Goal: Answer question/provide support

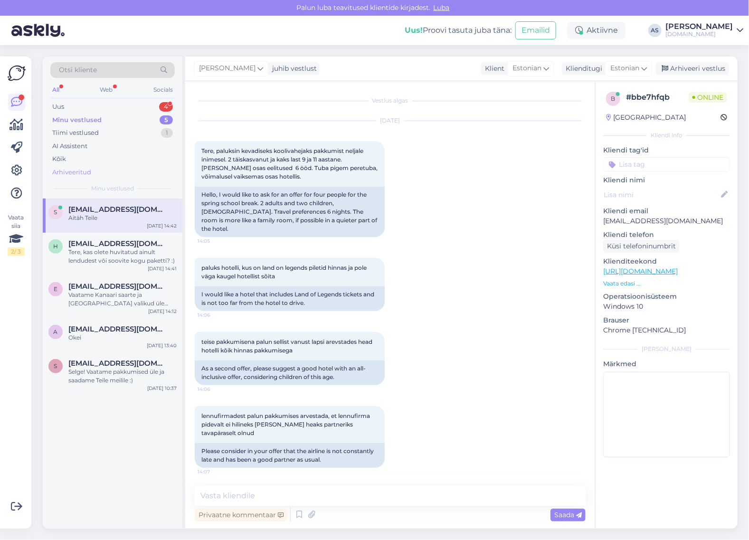
scroll to position [212, 0]
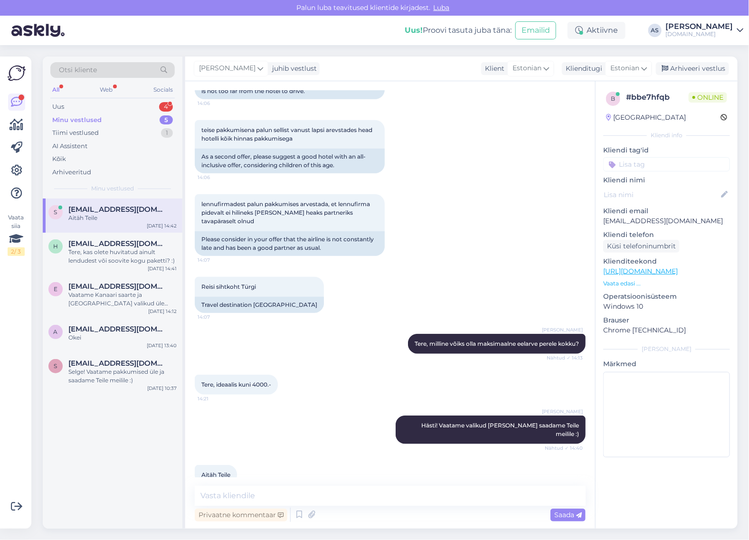
click at [122, 98] on div "All Web Socials" at bounding box center [112, 91] width 124 height 15
click at [122, 103] on div "Uus 4" at bounding box center [112, 106] width 124 height 13
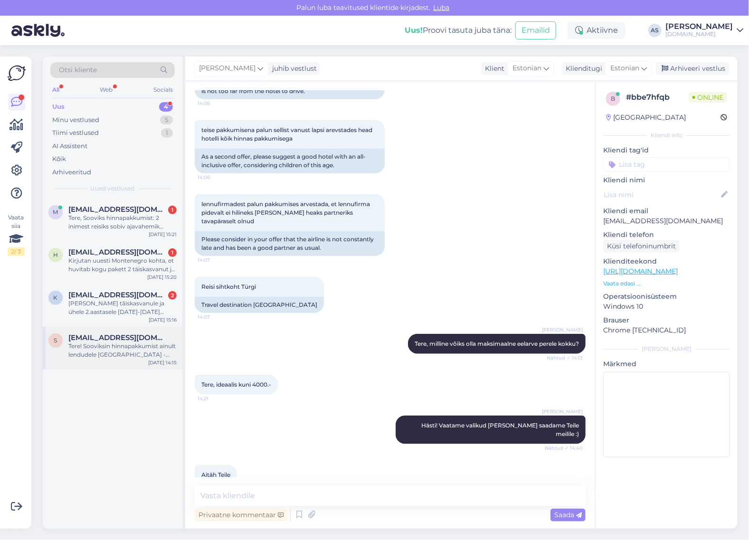
click at [142, 349] on div "Tere! Sooviksin hinnapakkumist ainult lendudele [GEOGRAPHIC_DATA] - [GEOGRAPHIC…" at bounding box center [122, 350] width 108 height 17
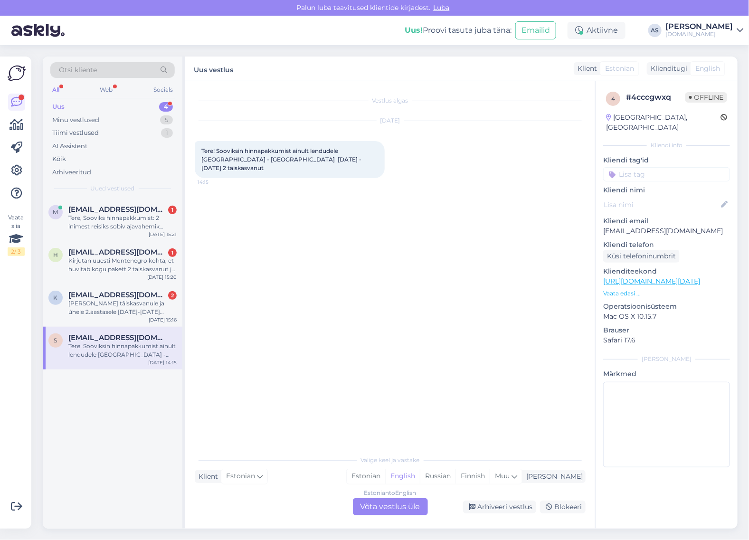
scroll to position [0, 0]
click at [138, 312] on div "[PERSON_NAME] tâiskasvanule ja úhele 2.aastasele [DATE]-[DATE] ajavahemikus Egi…" at bounding box center [122, 307] width 108 height 17
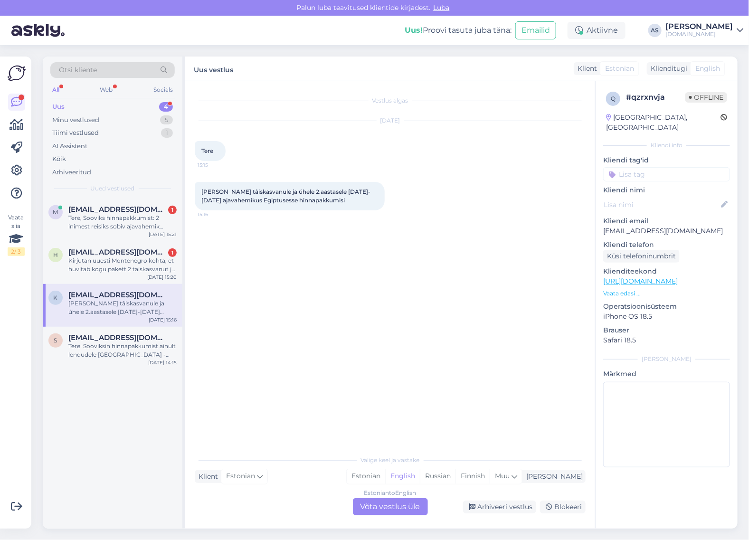
click at [390, 510] on div "Estonian to English Võta vestlus üle" at bounding box center [390, 506] width 75 height 17
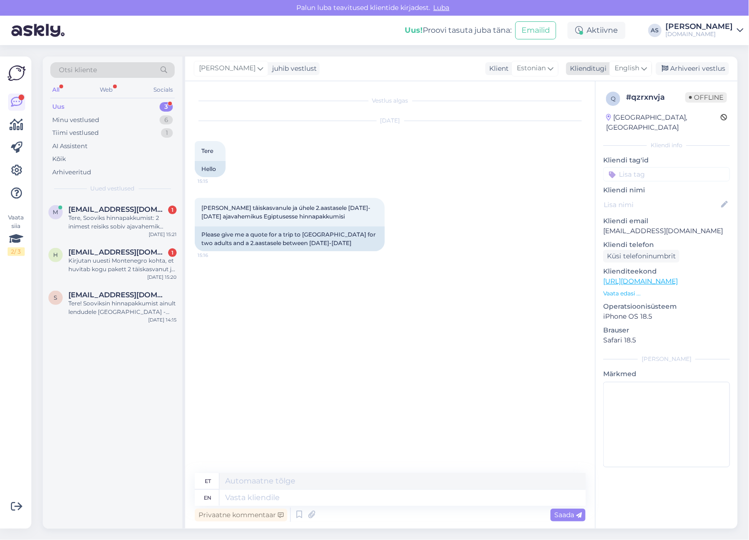
click at [647, 72] on div "English" at bounding box center [630, 68] width 43 height 15
click at [607, 120] on link "Estonian" at bounding box center [609, 125] width 104 height 15
click at [310, 489] on textarea at bounding box center [390, 496] width 391 height 20
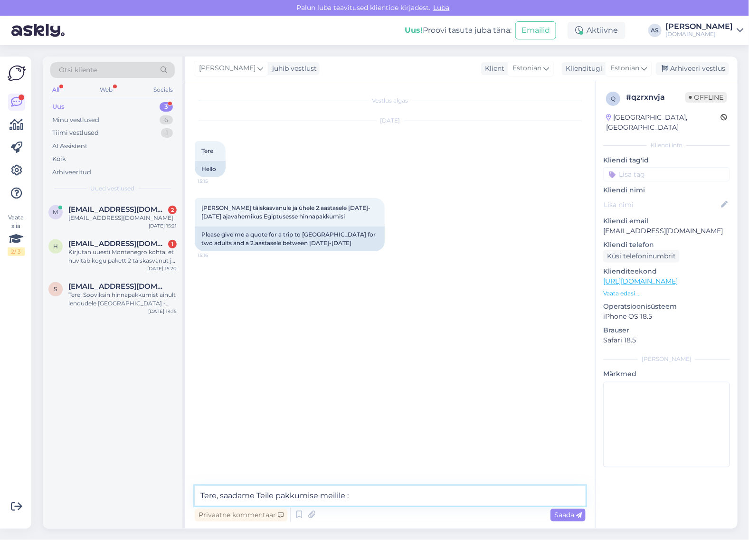
type textarea "Tere, saadame Teile pakkumise meilile :)"
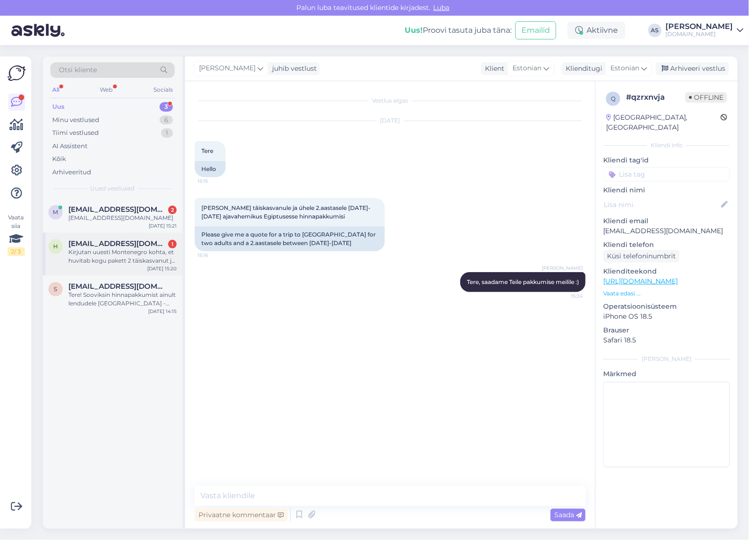
click at [102, 251] on div "Kirjutan uuesti Montenegro kohta, et huvitab kogu pakett 2 täiskasvanut ja 1 la…" at bounding box center [122, 256] width 108 height 17
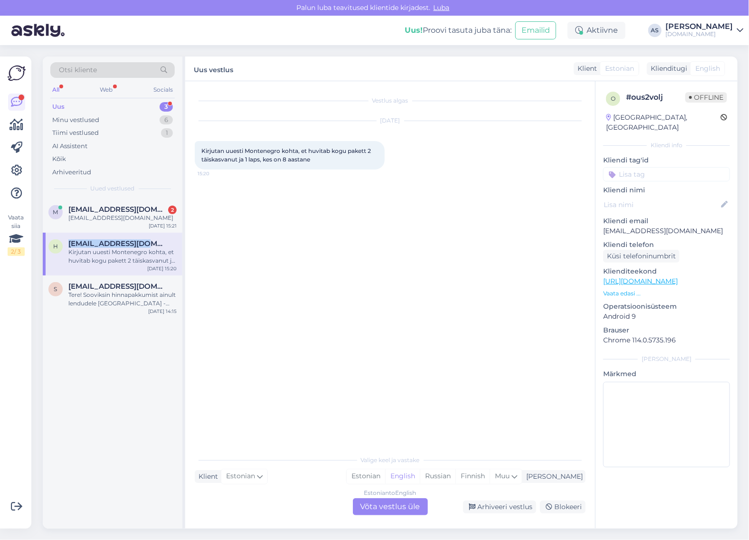
drag, startPoint x: 152, startPoint y: 243, endPoint x: 69, endPoint y: 245, distance: 82.6
click at [69, 245] on div "[EMAIL_ADDRESS][DOMAIN_NAME]" at bounding box center [122, 243] width 108 height 9
copy span "[EMAIL_ADDRESS][DOMAIN_NAME]"
click at [400, 507] on div "Estonian to English Võta vestlus üle" at bounding box center [390, 506] width 75 height 17
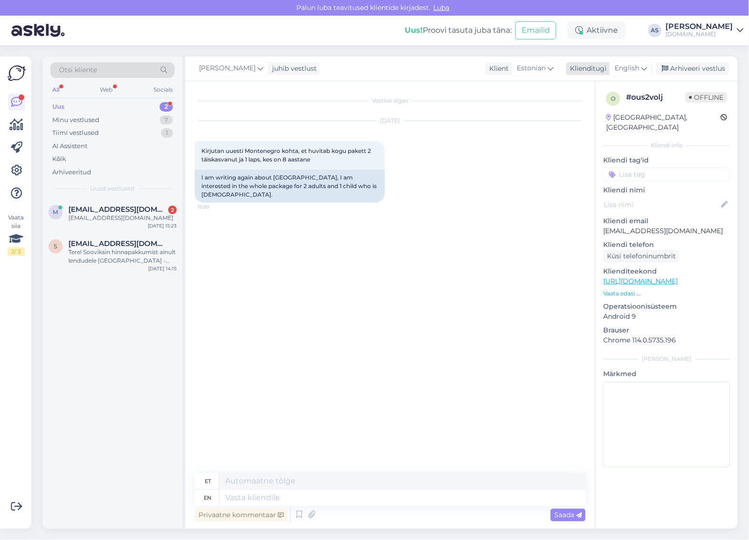
click at [623, 73] on span "English" at bounding box center [626, 68] width 25 height 10
click at [609, 125] on link "Estonian" at bounding box center [609, 125] width 104 height 15
click at [355, 496] on textarea at bounding box center [390, 496] width 391 height 20
drag, startPoint x: 692, startPoint y: 221, endPoint x: 603, endPoint y: 223, distance: 88.3
click at [603, 226] on p "[EMAIL_ADDRESS][DOMAIN_NAME]" at bounding box center [666, 231] width 127 height 10
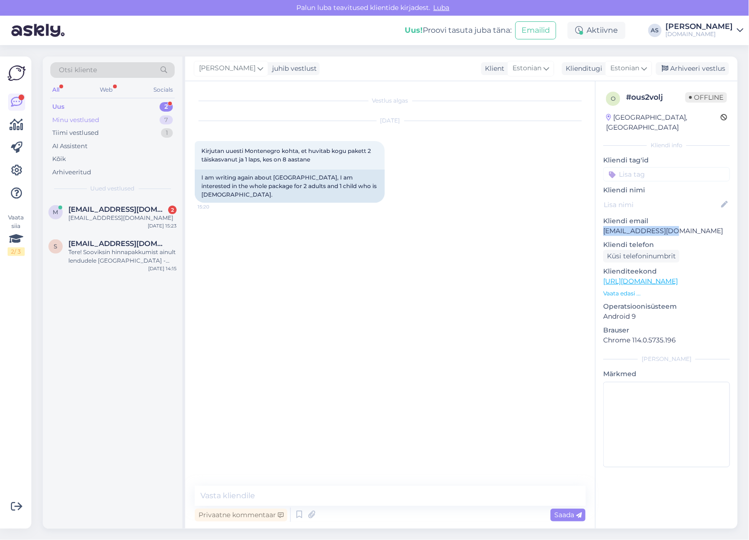
copy p "[EMAIL_ADDRESS][DOMAIN_NAME]"
click at [103, 60] on div "Otsi kliente All Web Socials Uus 2 Minu vestlused 7 Tiimi vestlused 1 AI Assist…" at bounding box center [113, 127] width 140 height 142
click at [102, 67] on div "Otsi kliente" at bounding box center [112, 70] width 124 height 16
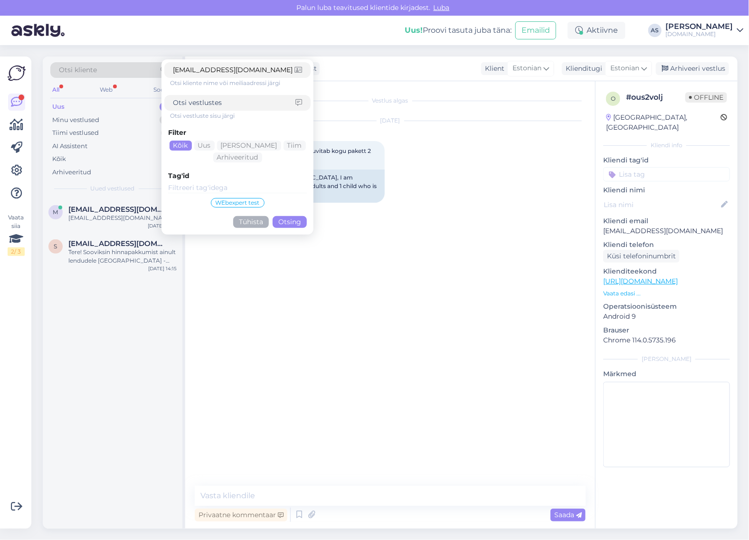
type input "[EMAIL_ADDRESS][DOMAIN_NAME]"
drag, startPoint x: 285, startPoint y: 225, endPoint x: 286, endPoint y: 231, distance: 5.2
click at [285, 226] on button "Otsing" at bounding box center [289, 222] width 34 height 12
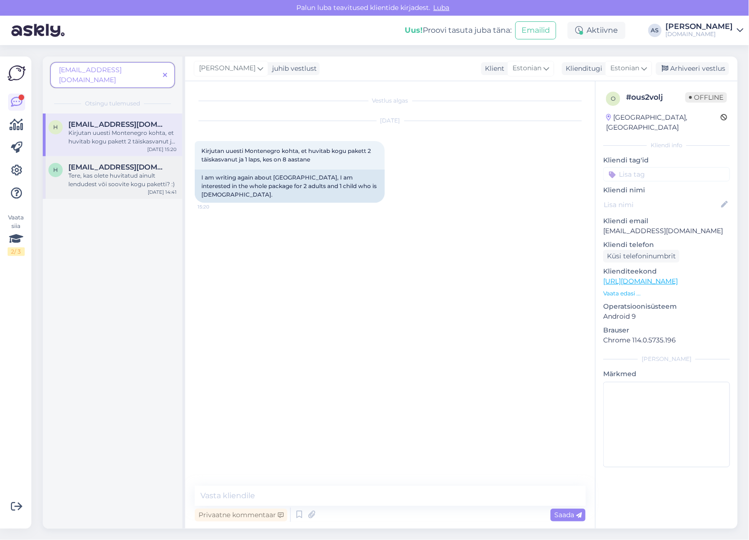
click at [101, 177] on div "Tere, kas olete huvitatud ainult lendudest või soovite kogu paketti? :)" at bounding box center [122, 179] width 108 height 17
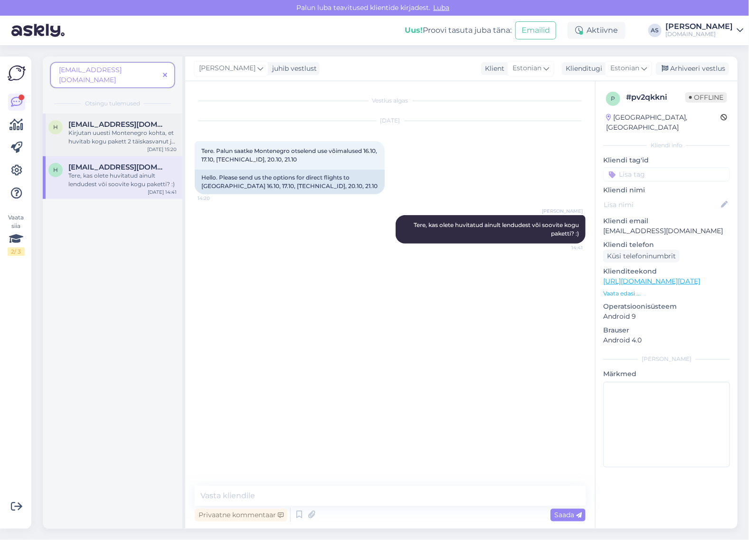
click at [115, 120] on span "[EMAIL_ADDRESS][DOMAIN_NAME]" at bounding box center [117, 124] width 99 height 9
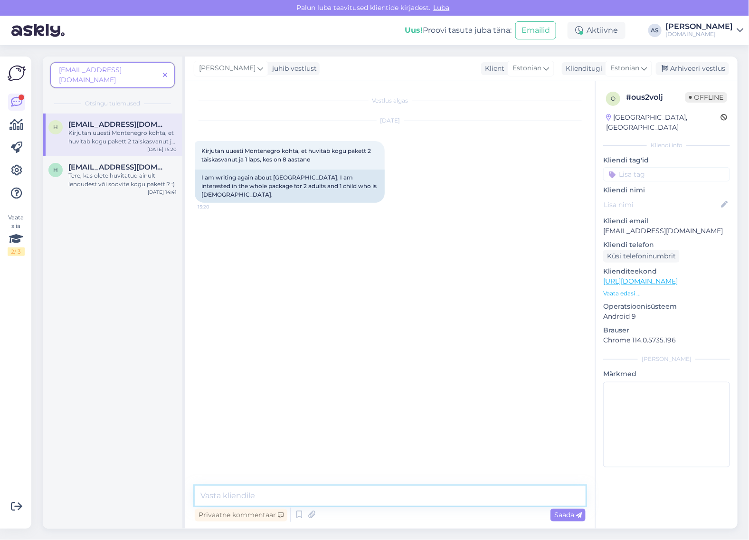
click at [331, 489] on textarea at bounding box center [390, 496] width 391 height 20
type textarea "Montenegro viimane väljumine toimub 12.10. Kas see kuupäev võiks Teile ka sobid…"
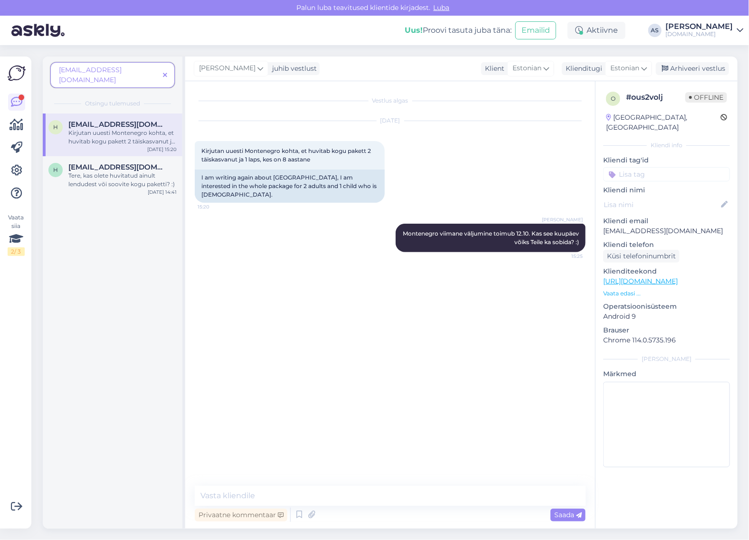
click at [165, 72] on icon at bounding box center [165, 75] width 4 height 7
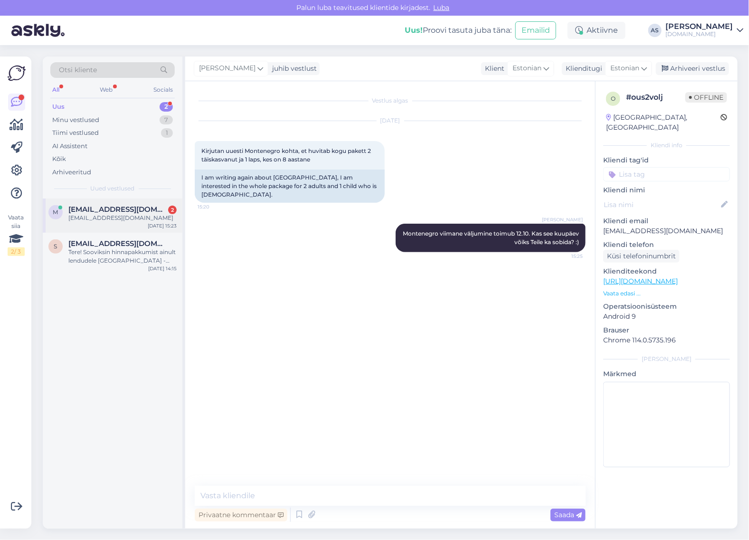
click at [149, 199] on div "m [EMAIL_ADDRESS][DOMAIN_NAME] 2 [EMAIL_ADDRESS][DOMAIN_NAME] [DATE] 15:23" at bounding box center [113, 215] width 140 height 34
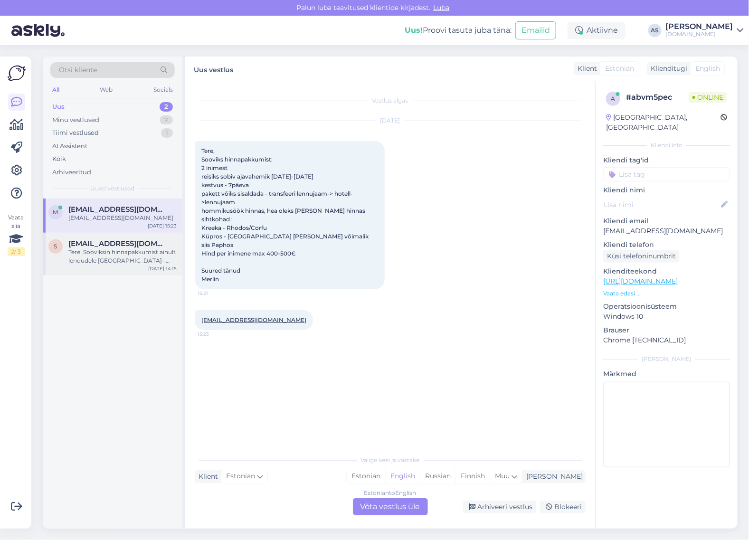
click at [111, 259] on div "Tere! Sooviksin hinnapakkumist ainult lendudele [GEOGRAPHIC_DATA] - [GEOGRAPHIC…" at bounding box center [122, 256] width 108 height 17
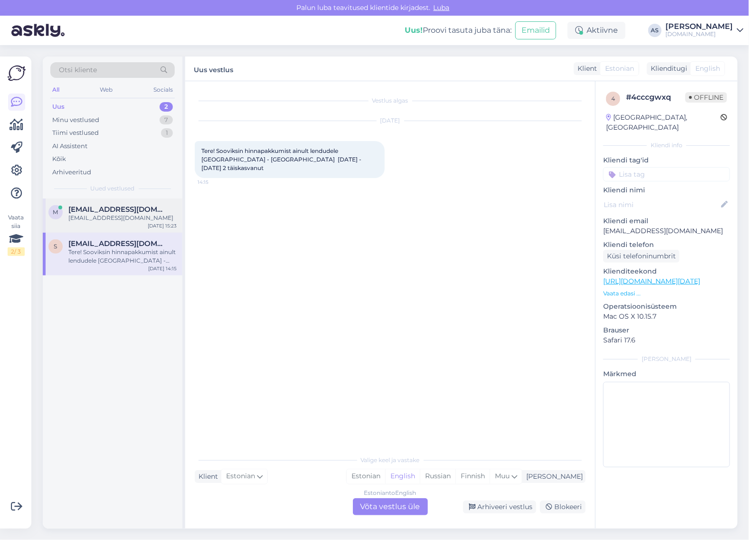
click at [122, 213] on span "[EMAIL_ADDRESS][DOMAIN_NAME]" at bounding box center [117, 209] width 99 height 9
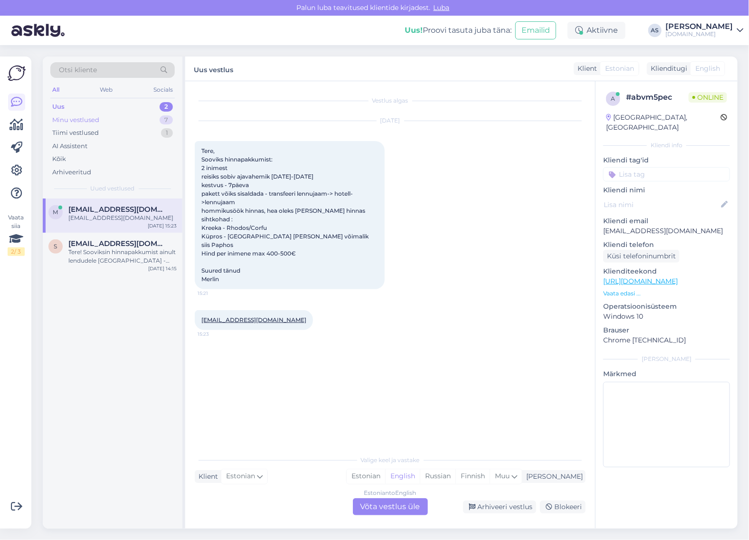
click at [120, 122] on div "Minu vestlused 7" at bounding box center [112, 119] width 124 height 13
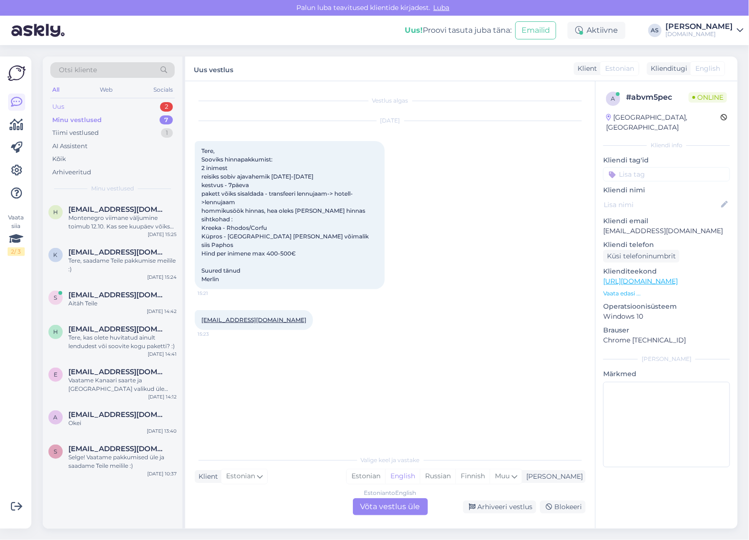
click at [146, 104] on div "Uus 2" at bounding box center [112, 106] width 124 height 13
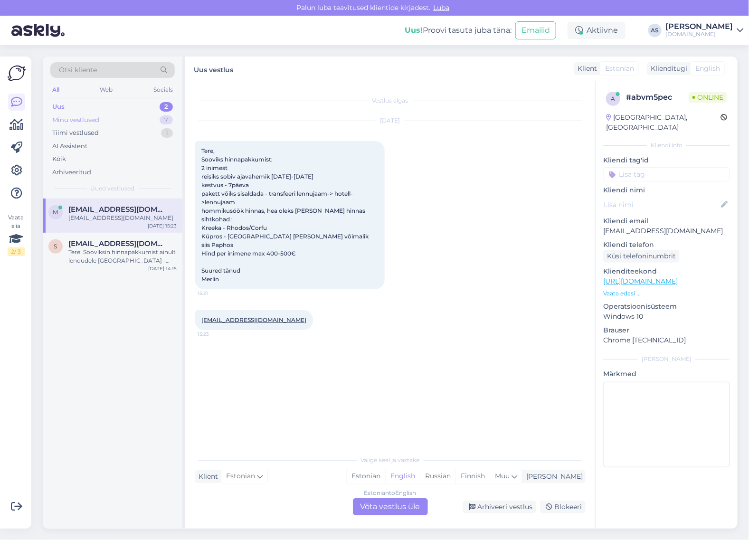
click at [133, 115] on div "Minu vestlused 7" at bounding box center [112, 119] width 124 height 13
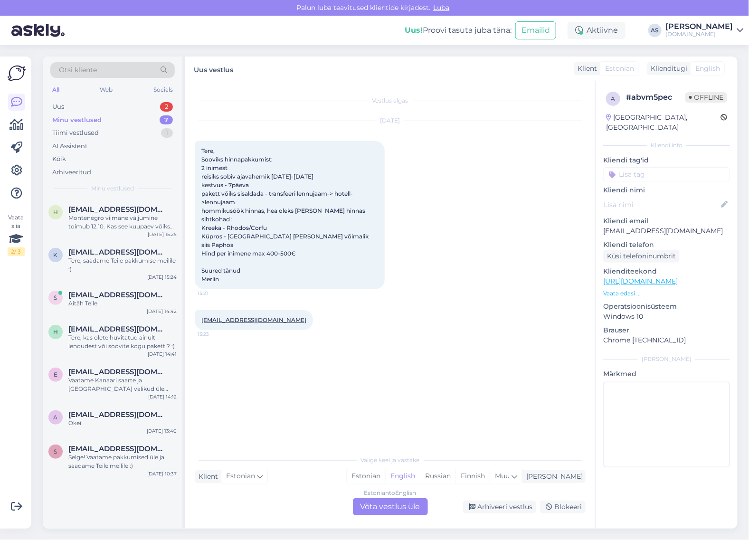
click at [109, 122] on div "Minu vestlused 7" at bounding box center [112, 119] width 124 height 13
click at [125, 112] on div "Uus 2" at bounding box center [112, 106] width 124 height 13
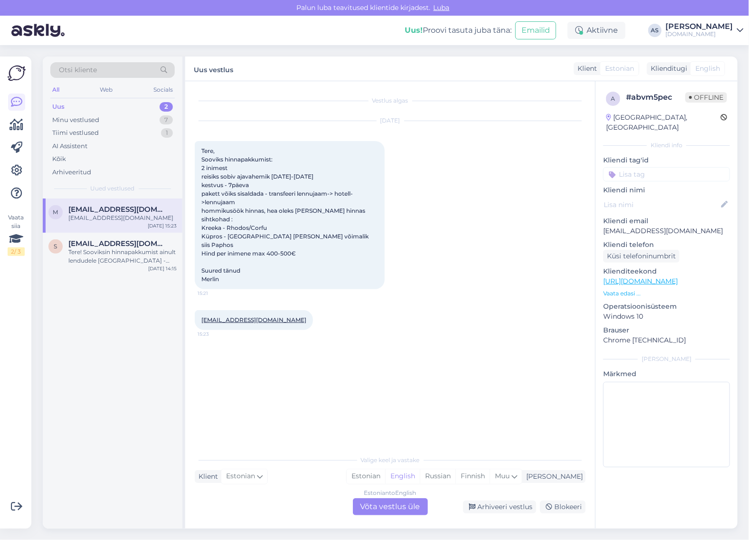
click at [101, 101] on div "Uus 2" at bounding box center [112, 106] width 124 height 13
click at [136, 107] on div "Uus 2" at bounding box center [112, 106] width 124 height 13
click at [122, 260] on div "Tere! Sooviksin hinnapakkumist ainult lendudele [GEOGRAPHIC_DATA] - [GEOGRAPHIC…" at bounding box center [122, 256] width 108 height 17
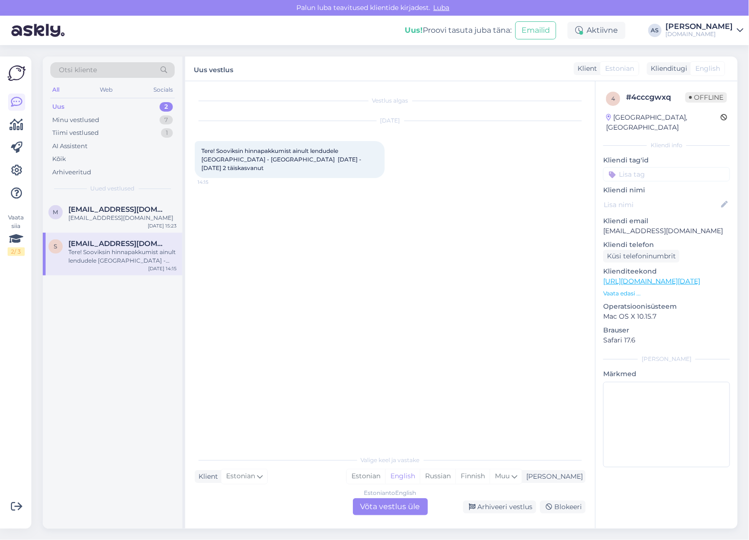
click at [388, 504] on div "Estonian to English Võta vestlus üle" at bounding box center [390, 506] width 75 height 17
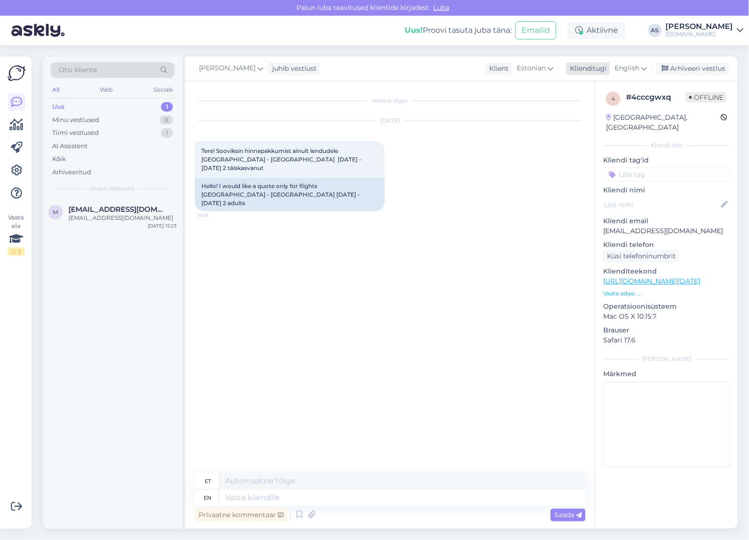
click at [638, 61] on div "English" at bounding box center [630, 68] width 43 height 15
click at [597, 123] on link "Estonian" at bounding box center [609, 125] width 104 height 15
click at [621, 289] on p "Vaata edasi ..." at bounding box center [666, 293] width 127 height 9
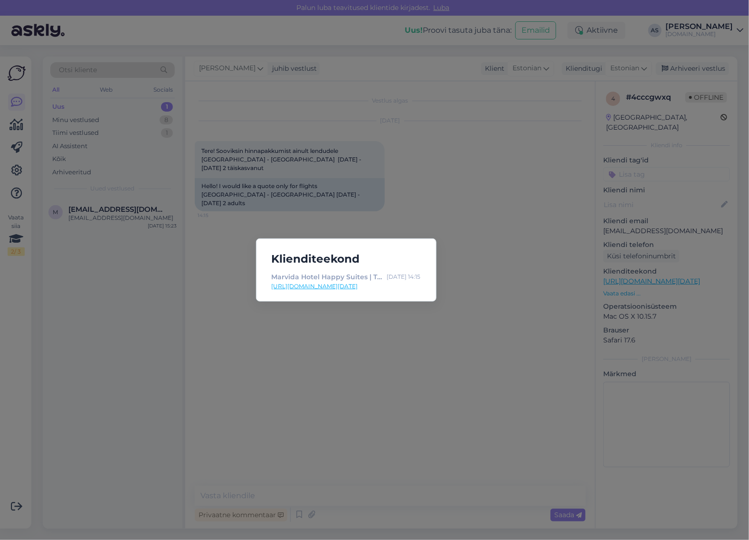
click at [389, 319] on div "Klienditeekond Marvida Hotel Happy Suites | Tuusik [DATE] 14:15 [URL][DOMAIN_NA…" at bounding box center [374, 270] width 749 height 540
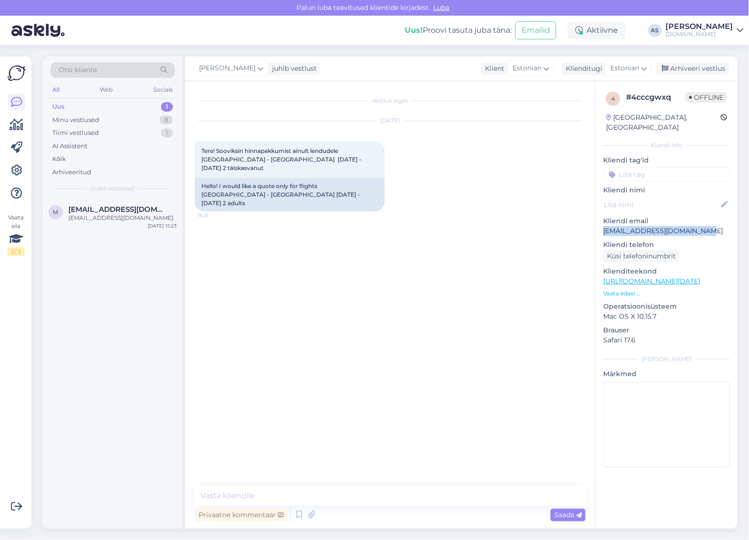
drag, startPoint x: 692, startPoint y: 222, endPoint x: 602, endPoint y: 224, distance: 90.2
click at [602, 224] on div "4 # 4cccgwxq Offline [GEOGRAPHIC_DATA], Brumunddal Kliendi info Kliendi tag'id …" at bounding box center [666, 281] width 142 height 400
copy p "[EMAIL_ADDRESS][DOMAIN_NAME]"
click at [319, 160] on div "Tere! Sooviksin hinnapakkumist ainult lendudele [GEOGRAPHIC_DATA] - [GEOGRAPHIC…" at bounding box center [290, 159] width 190 height 37
click at [281, 491] on textarea at bounding box center [390, 496] width 391 height 20
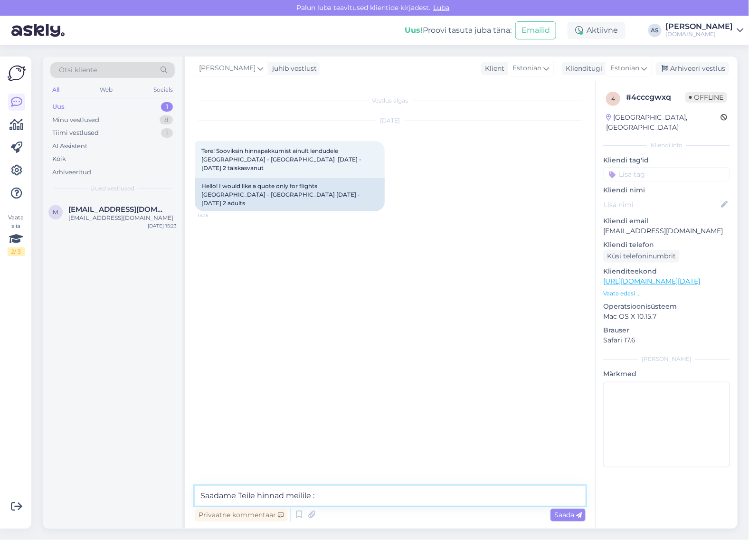
type textarea "Saadame Teile hinnad meilile :)"
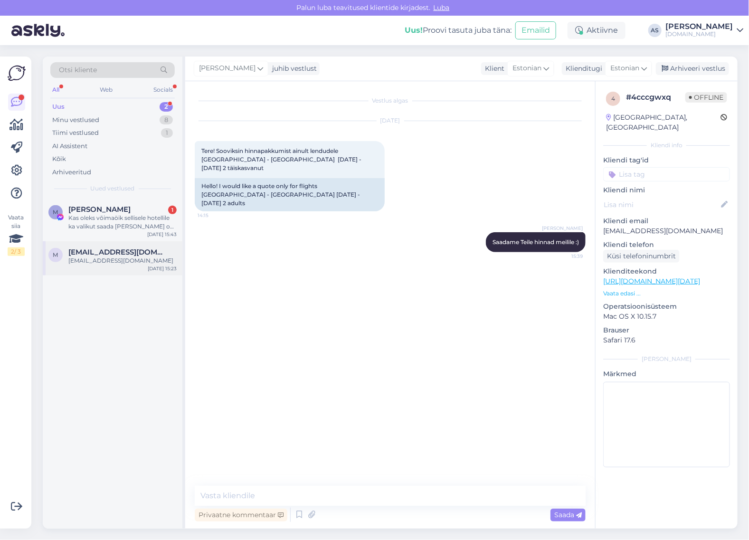
click at [148, 263] on div "[EMAIL_ADDRESS][DOMAIN_NAME]" at bounding box center [122, 260] width 108 height 9
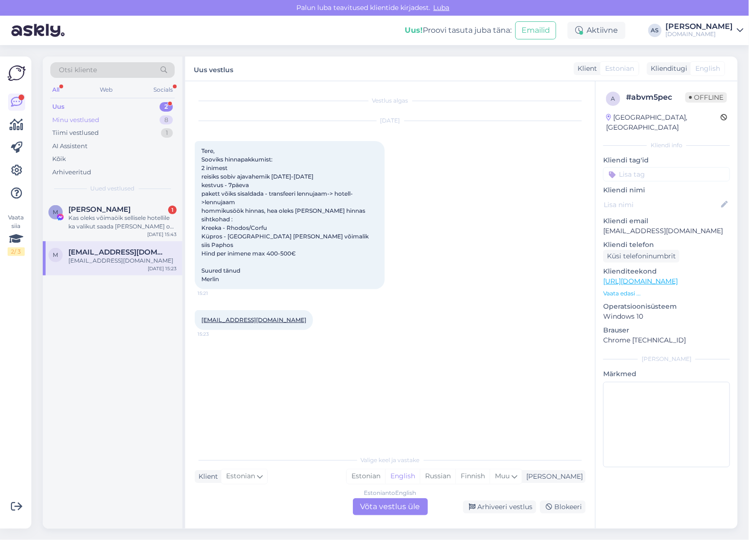
click at [124, 121] on div "Minu vestlused 8" at bounding box center [112, 119] width 124 height 13
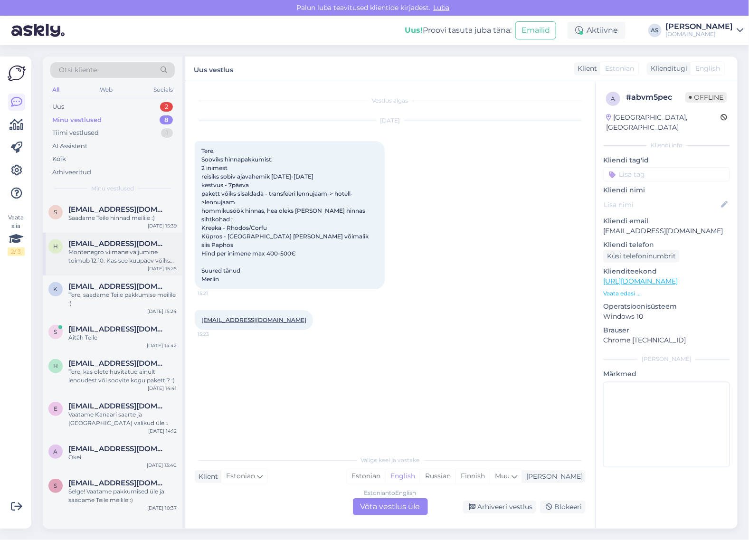
click at [98, 240] on span "[EMAIL_ADDRESS][DOMAIN_NAME]" at bounding box center [117, 243] width 99 height 9
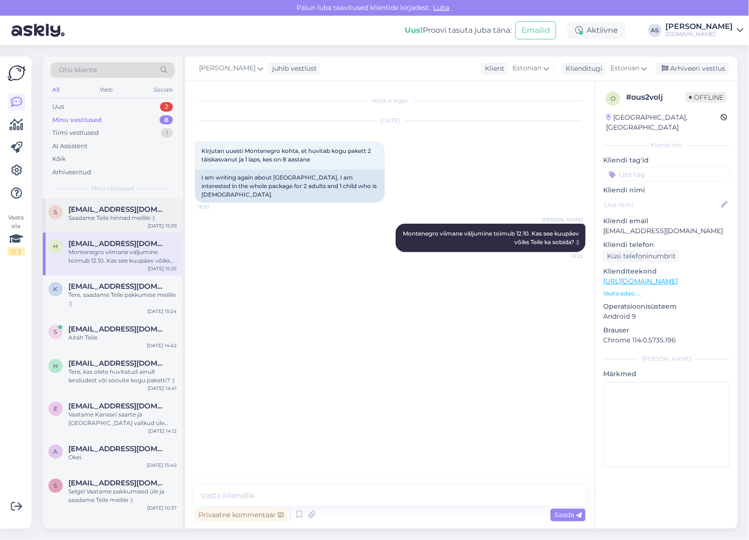
click at [110, 209] on span "[EMAIL_ADDRESS][DOMAIN_NAME]" at bounding box center [117, 209] width 99 height 9
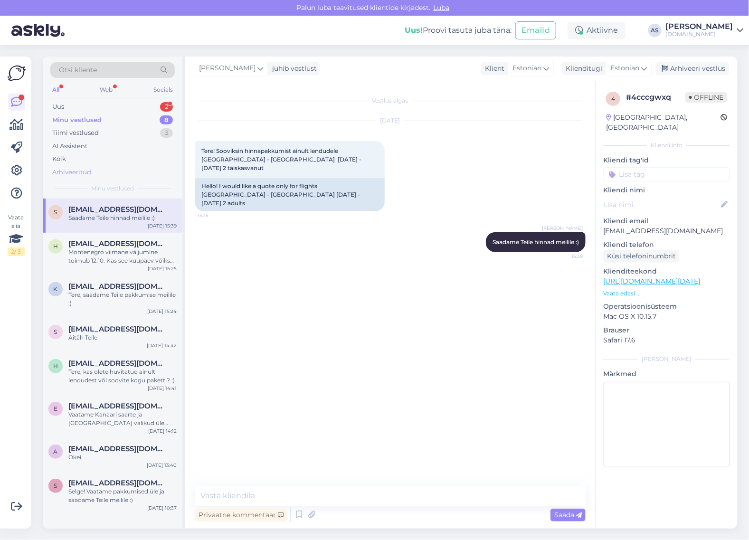
click at [88, 174] on div "Arhiveeritud" at bounding box center [71, 172] width 39 height 9
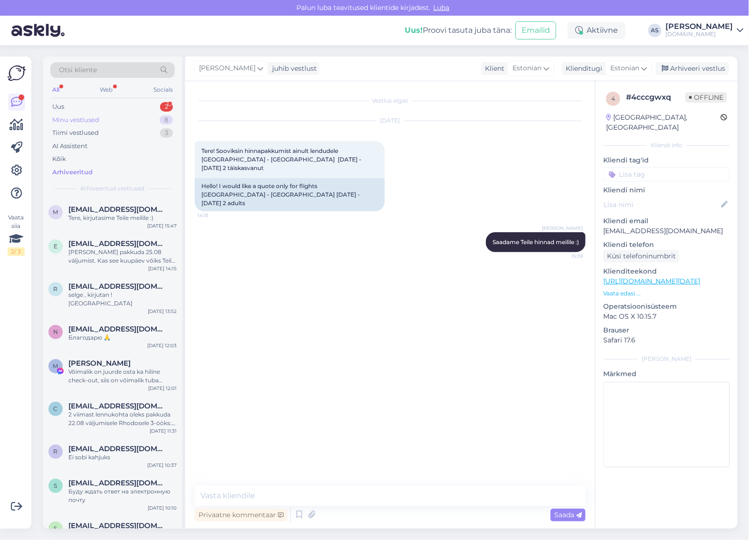
click at [139, 119] on div "Minu vestlused 8" at bounding box center [112, 119] width 124 height 13
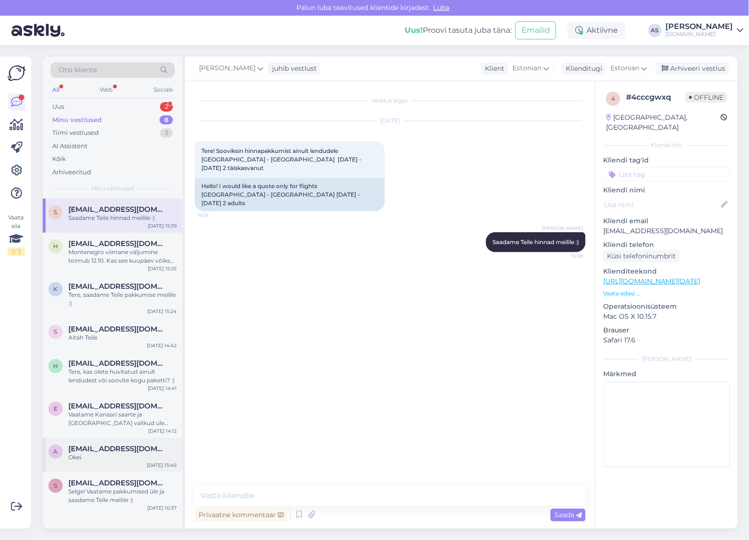
click at [114, 466] on div "a [EMAIL_ADDRESS][DOMAIN_NAME] Okei [DATE] 13:40" at bounding box center [113, 455] width 140 height 34
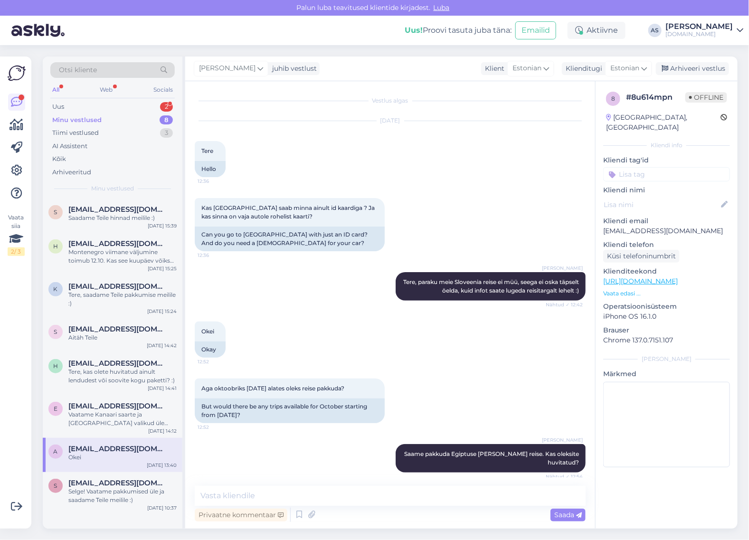
scroll to position [570, 0]
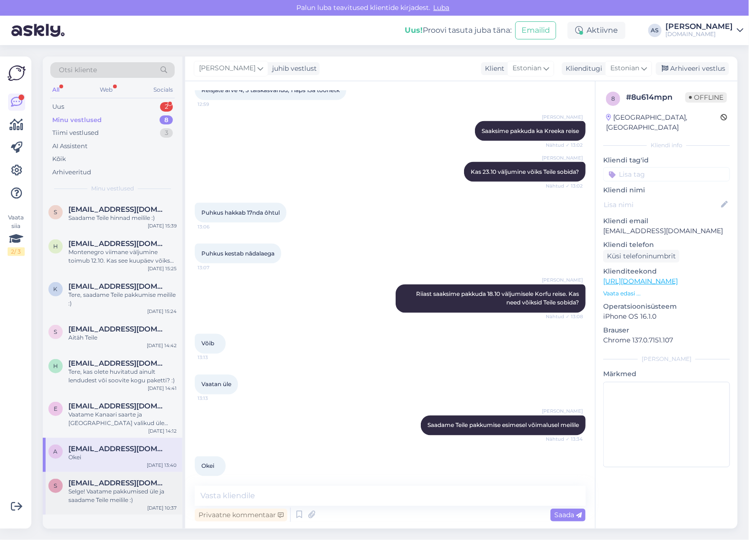
click at [108, 475] on div "s [EMAIL_ADDRESS][DOMAIN_NAME] Selge! Vaatame pakkumised [PERSON_NAME] saadame …" at bounding box center [113, 493] width 140 height 43
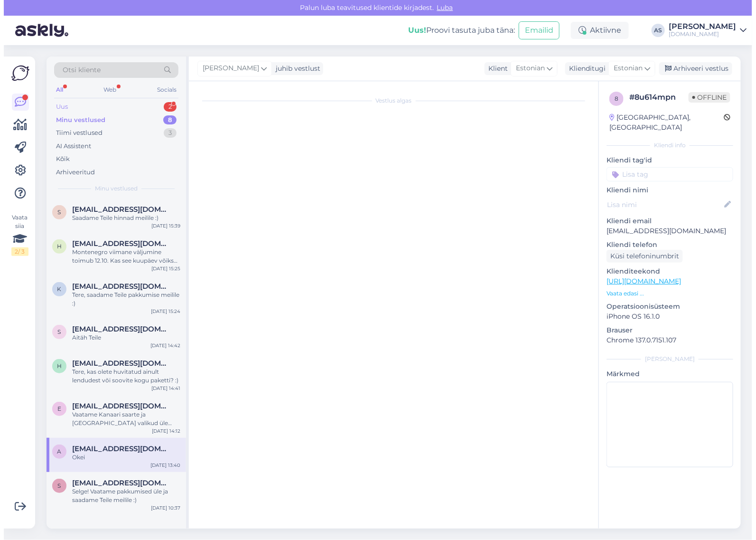
scroll to position [183, 0]
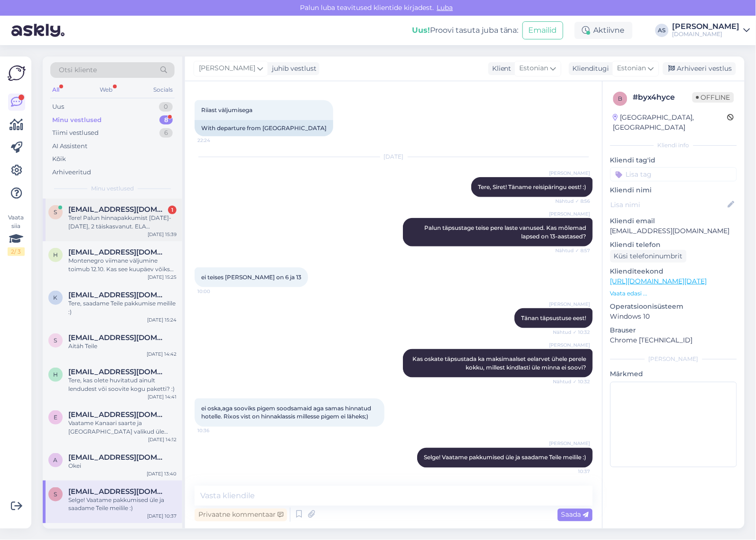
click at [129, 230] on div "Tere! Palun hinnapakkumist [DATE]-[DATE], 2 täiskasvanut. ELA EXCELLENCE RESORT…" at bounding box center [122, 222] width 108 height 17
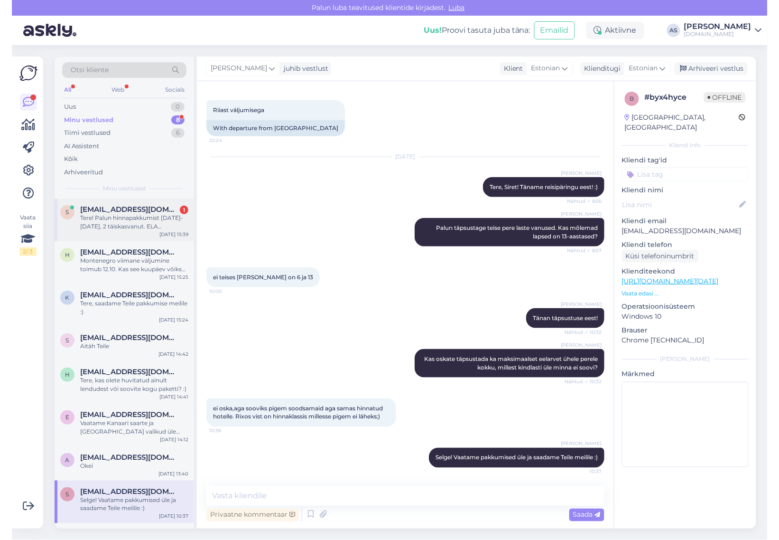
scroll to position [0, 0]
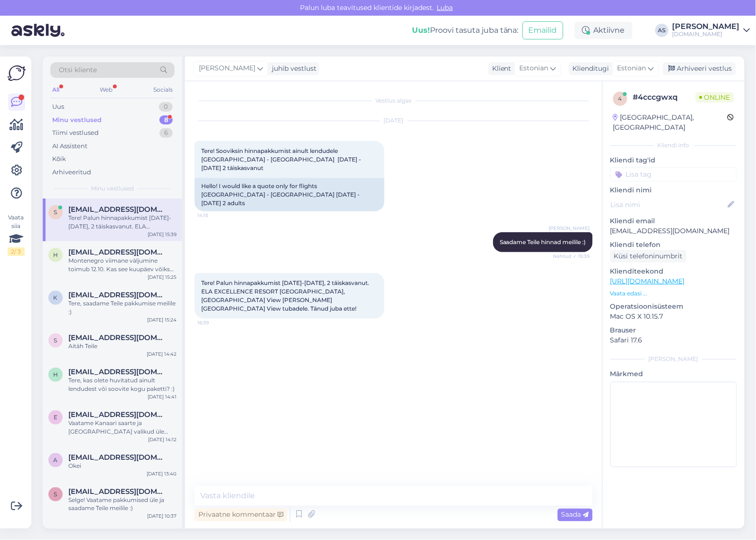
click at [114, 123] on div "Minu vestlused 8" at bounding box center [112, 119] width 124 height 13
click at [91, 212] on span "[EMAIL_ADDRESS][DOMAIN_NAME]" at bounding box center [117, 209] width 99 height 9
drag, startPoint x: 718, startPoint y: 223, endPoint x: 604, endPoint y: 224, distance: 113.5
click at [604, 224] on div "4 # 4cccgwxq Offline [GEOGRAPHIC_DATA], Brumunddal Kliendi info Kliendi tag'id …" at bounding box center [674, 281] width 142 height 400
copy p "[EMAIL_ADDRESS][DOMAIN_NAME]"
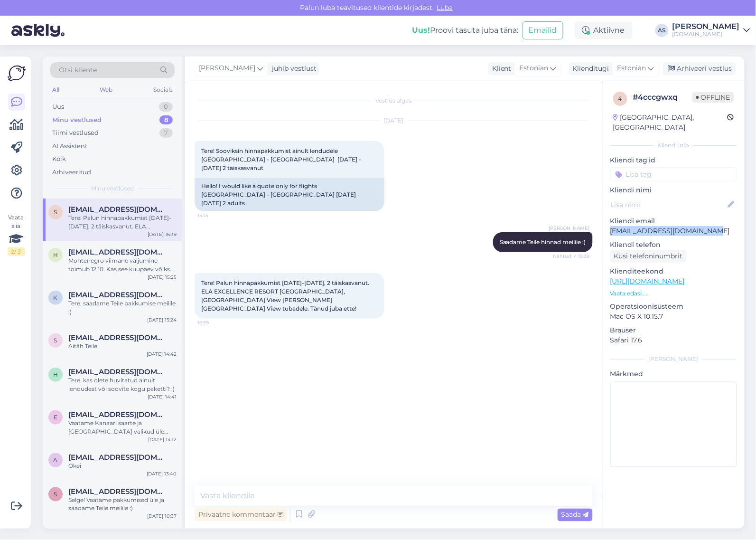
click at [154, 68] on div "Otsi kliente" at bounding box center [112, 70] width 124 height 16
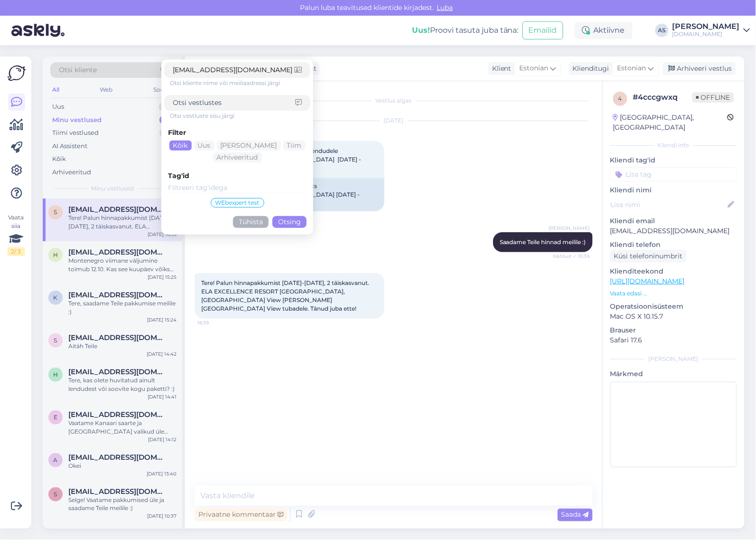
type input "[EMAIL_ADDRESS][DOMAIN_NAME]"
click at [290, 221] on button "Otsing" at bounding box center [289, 222] width 34 height 12
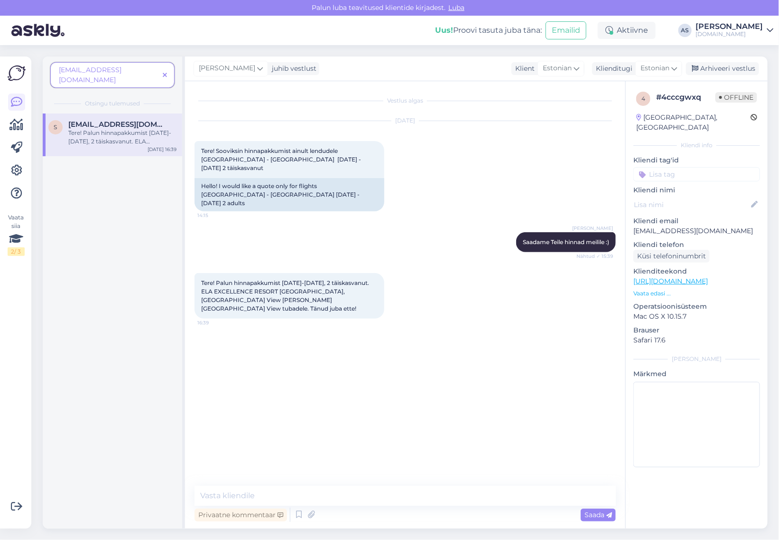
click at [169, 70] on span at bounding box center [165, 75] width 12 height 10
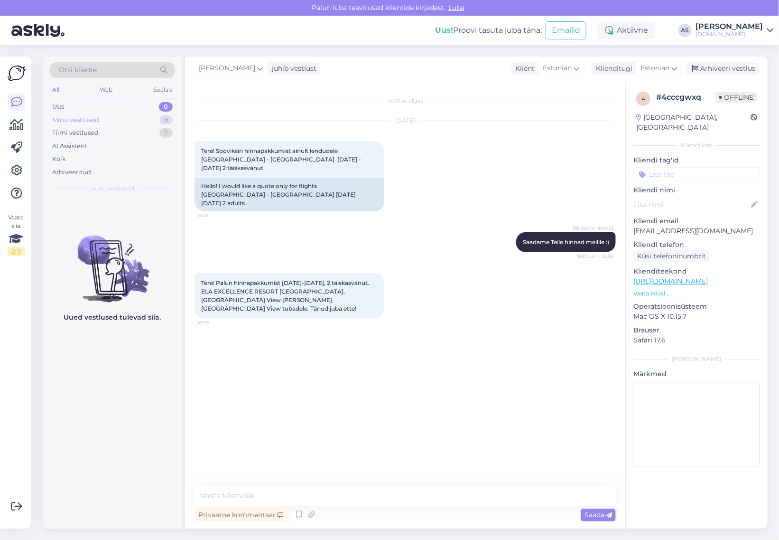
click at [135, 120] on div "Minu vestlused 8" at bounding box center [112, 119] width 124 height 13
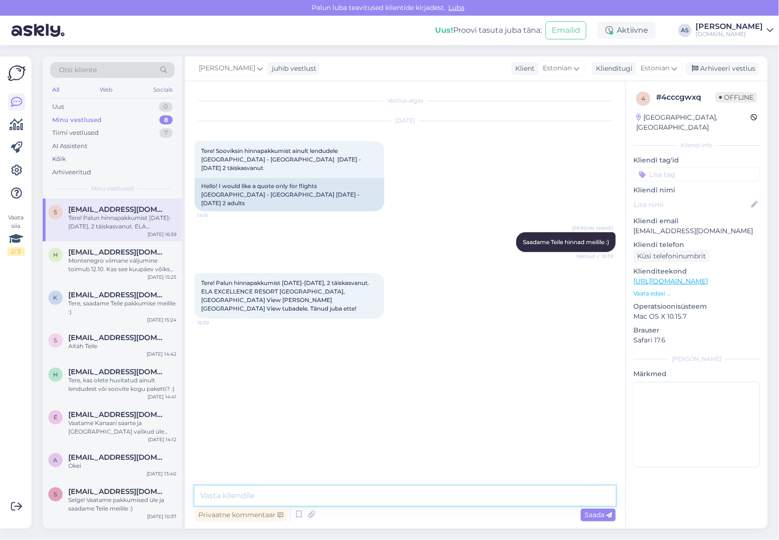
click at [257, 491] on textarea at bounding box center [406, 496] width 422 height 20
type textarea "Saatsime Teile pakkumise meilile :)"
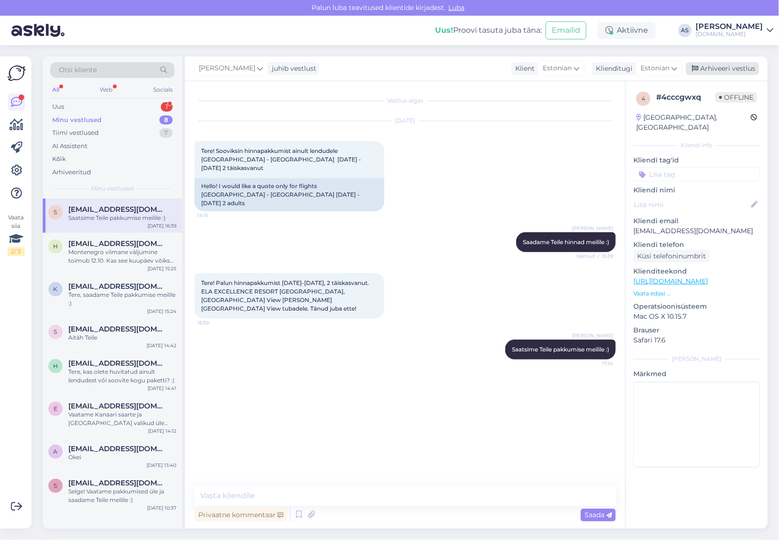
click at [741, 66] on div "Arhiveeri vestlus" at bounding box center [722, 68] width 73 height 13
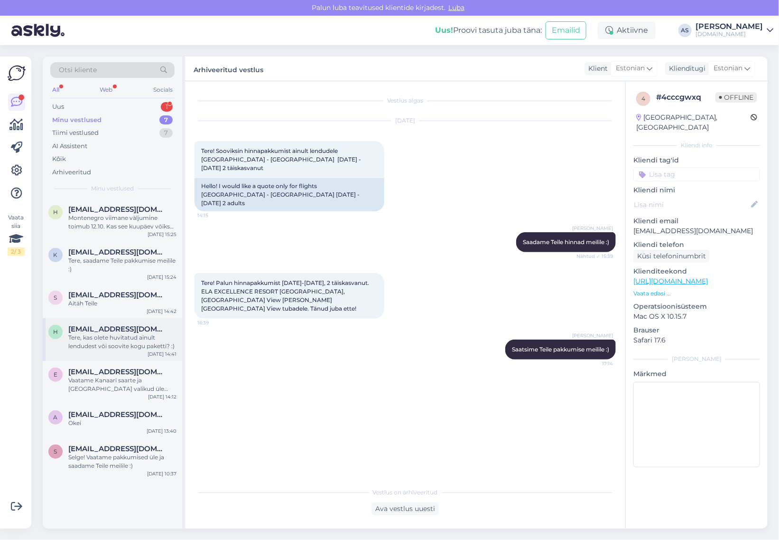
click at [126, 349] on div "Tere, kas olete huvitatud ainult lendudest või soovite kogu paketti? :)" at bounding box center [122, 341] width 108 height 17
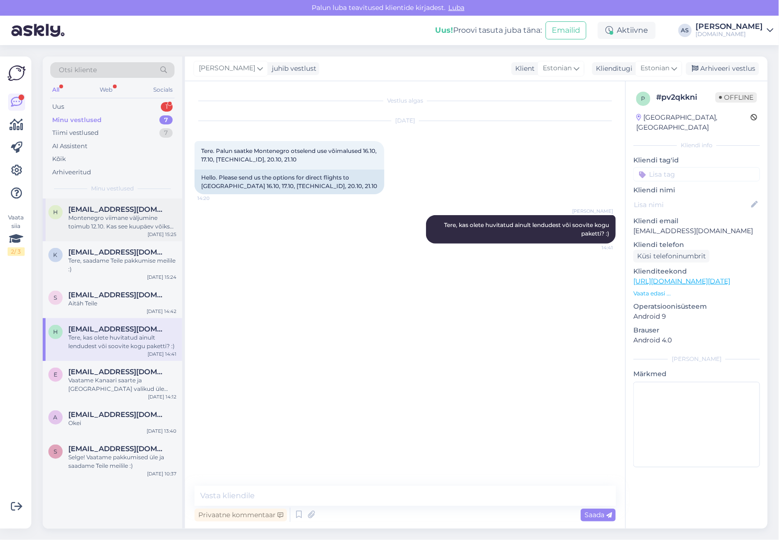
click at [113, 219] on div "Montenegro viimane väljumine toimub 12.10. Kas see kuupäev võiks Teile ka sobid…" at bounding box center [122, 222] width 108 height 17
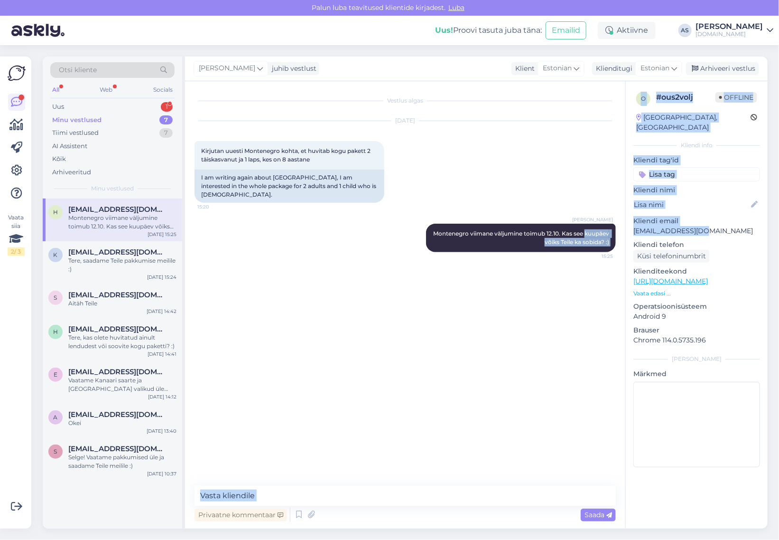
drag, startPoint x: 717, startPoint y: 225, endPoint x: 624, endPoint y: 219, distance: 93.2
click at [624, 219] on div "Vestlus algas [DATE] Kirjutan uuesti [GEOGRAPHIC_DATA] kohta, et huvitab kogu p…" at bounding box center [476, 304] width 583 height 447
click at [662, 226] on p "[EMAIL_ADDRESS][DOMAIN_NAME]" at bounding box center [697, 231] width 127 height 10
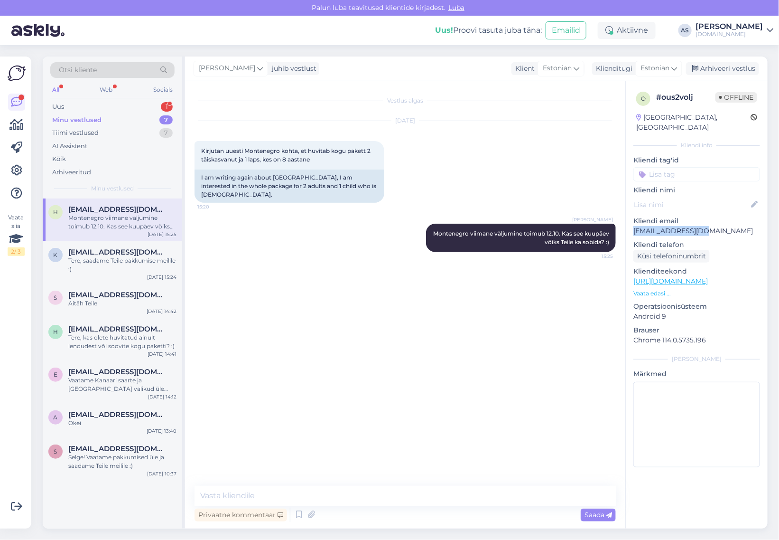
drag, startPoint x: 707, startPoint y: 219, endPoint x: 635, endPoint y: 219, distance: 72.2
click at [635, 226] on p "[EMAIL_ADDRESS][DOMAIN_NAME]" at bounding box center [697, 231] width 127 height 10
click at [711, 226] on p "[EMAIL_ADDRESS][DOMAIN_NAME]" at bounding box center [697, 231] width 127 height 10
drag, startPoint x: 716, startPoint y: 220, endPoint x: 630, endPoint y: 222, distance: 86.0
click at [630, 222] on div "o # ous2volj Offline [GEOGRAPHIC_DATA], [GEOGRAPHIC_DATA] Kliendi info Kliendi …" at bounding box center [697, 281] width 142 height 400
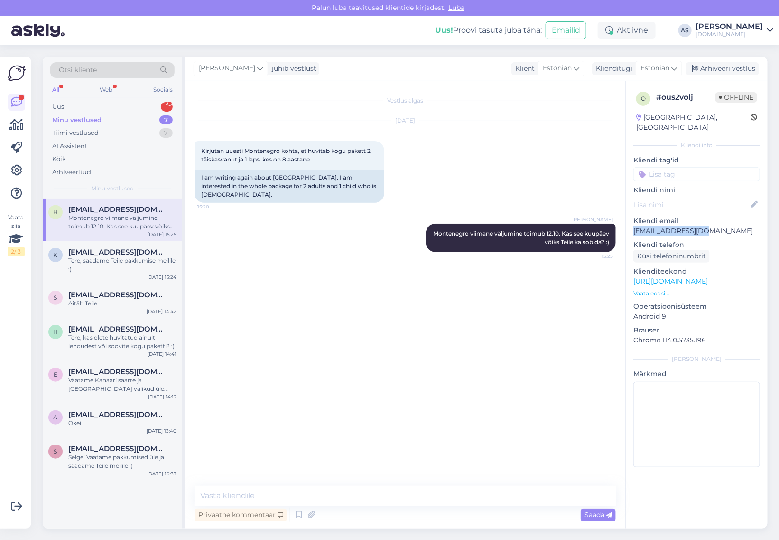
copy p "[EMAIL_ADDRESS][DOMAIN_NAME]"
click at [133, 338] on div "Tere, kas olete huvitatud ainult lendudest või soovite kogu paketti? :)" at bounding box center [122, 341] width 108 height 17
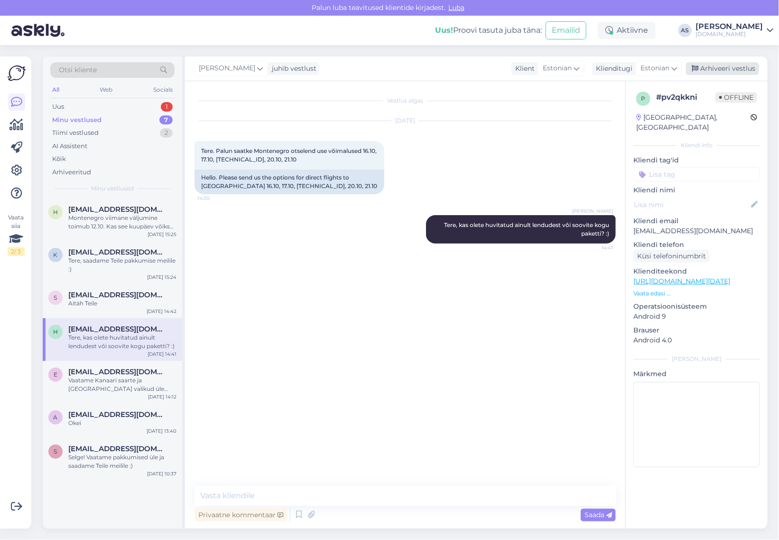
click at [723, 64] on div "Arhiveeri vestlus" at bounding box center [722, 68] width 73 height 13
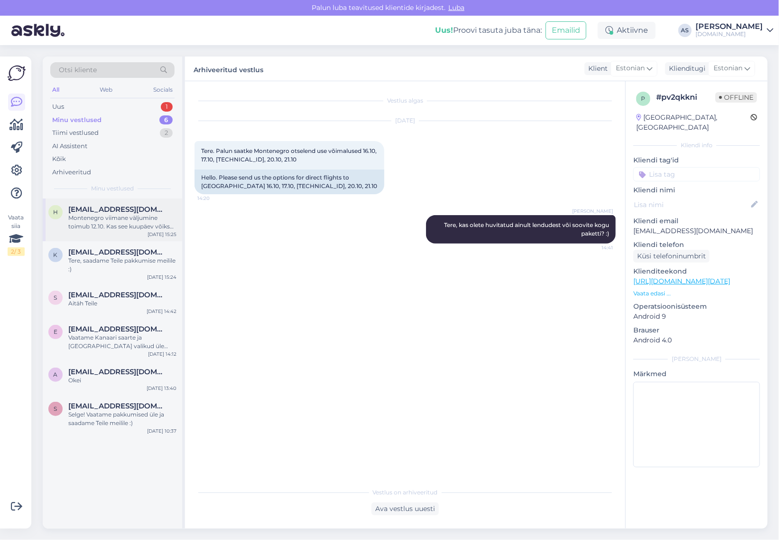
click at [124, 219] on div "Montenegro viimane väljumine toimub 12.10. Kas see kuupäev võiks Teile ka sobid…" at bounding box center [122, 222] width 108 height 17
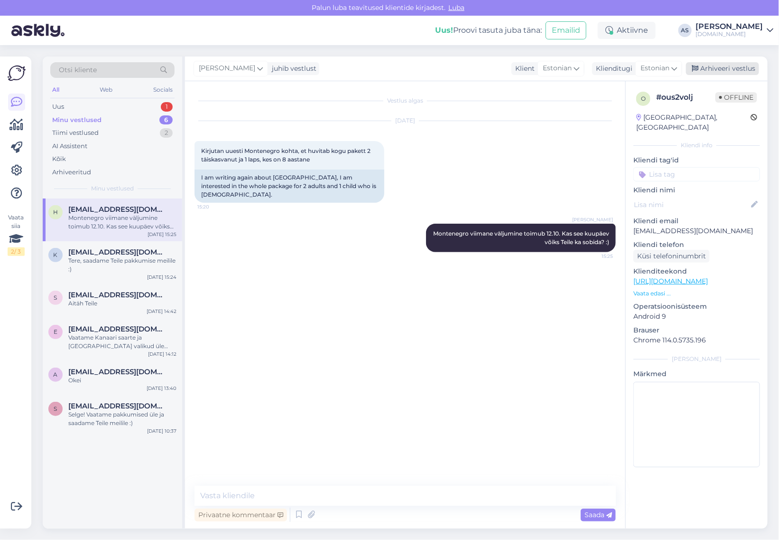
click at [734, 70] on div "Arhiveeri vestlus" at bounding box center [722, 68] width 73 height 13
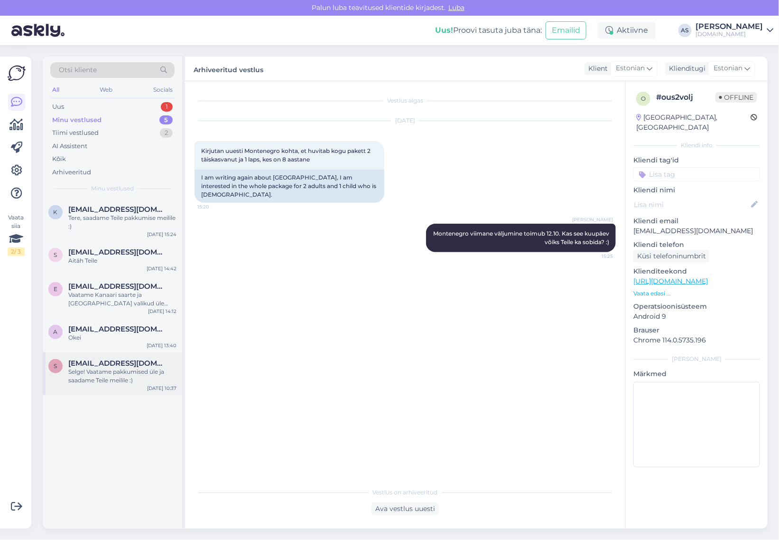
click at [122, 385] on div "s [EMAIL_ADDRESS][DOMAIN_NAME] Selge! Vaatame pakkumised [PERSON_NAME] saadame …" at bounding box center [113, 373] width 140 height 43
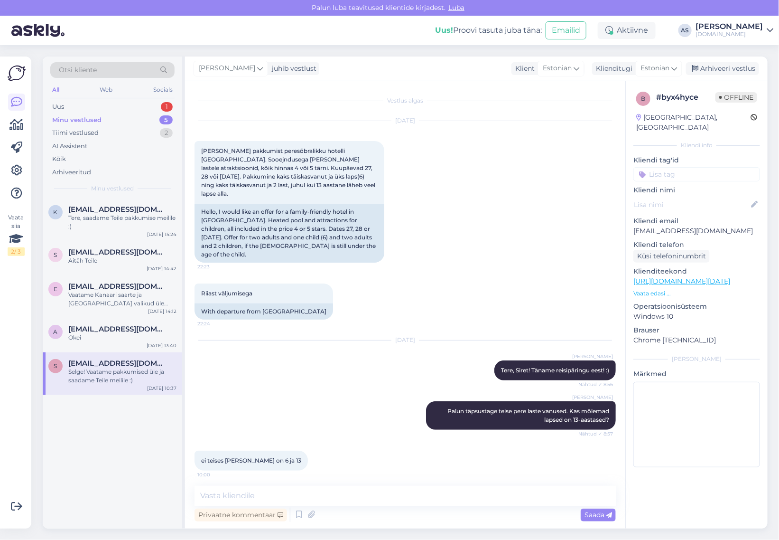
scroll to position [183, 0]
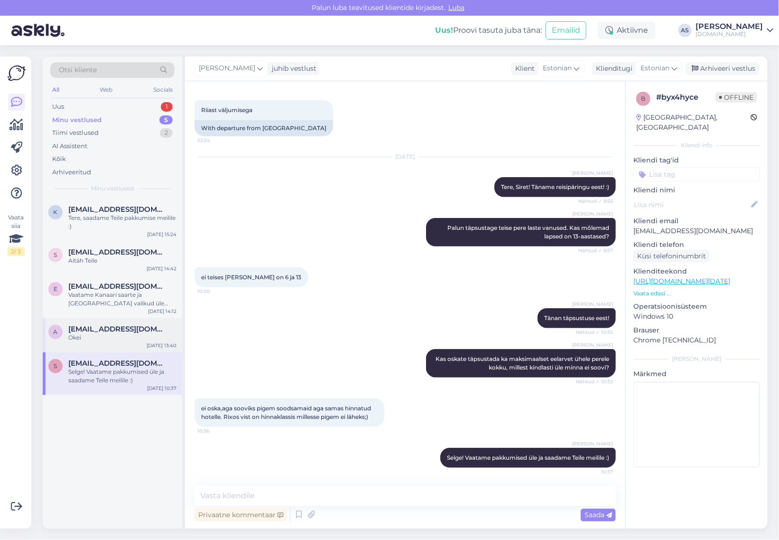
click at [117, 345] on div "a [EMAIL_ADDRESS][DOMAIN_NAME] Okei [DATE] 13:40" at bounding box center [113, 335] width 140 height 34
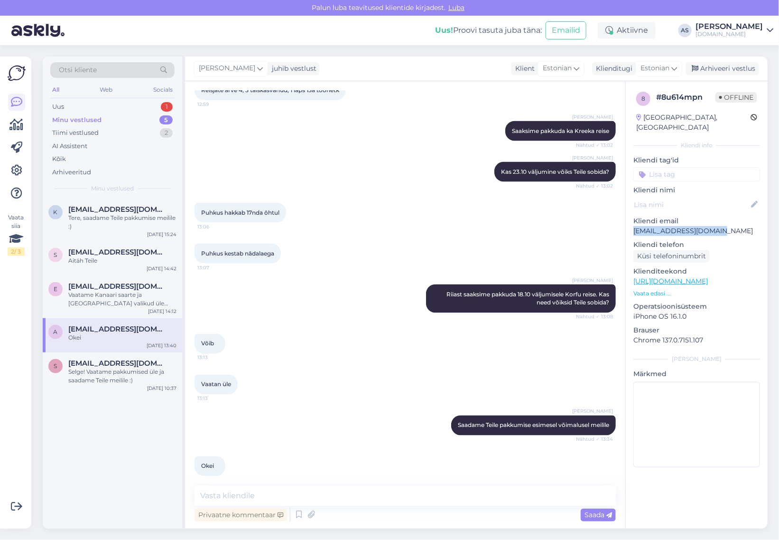
drag, startPoint x: 657, startPoint y: 219, endPoint x: 631, endPoint y: 222, distance: 26.3
click at [631, 222] on div "8 # 8u614mpn Offline [GEOGRAPHIC_DATA], [GEOGRAPHIC_DATA] Kliendi info Kliendi …" at bounding box center [697, 281] width 142 height 400
click at [729, 226] on p "[EMAIL_ADDRESS][DOMAIN_NAME]" at bounding box center [697, 231] width 127 height 10
drag, startPoint x: 734, startPoint y: 215, endPoint x: 726, endPoint y: 217, distance: 7.8
click at [727, 216] on div "Kliendi email [EMAIL_ADDRESS][DOMAIN_NAME]" at bounding box center [697, 226] width 127 height 20
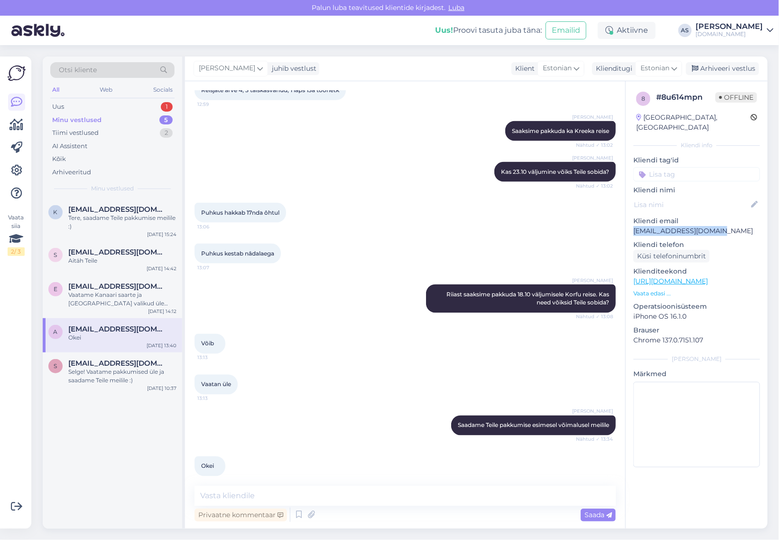
click at [727, 226] on p "[EMAIL_ADDRESS][DOMAIN_NAME]" at bounding box center [697, 231] width 127 height 10
drag, startPoint x: 719, startPoint y: 222, endPoint x: 633, endPoint y: 225, distance: 86.5
click at [633, 225] on div "8 # 8u614mpn Offline [GEOGRAPHIC_DATA], [GEOGRAPHIC_DATA] Kliendi info Kliendi …" at bounding box center [697, 281] width 142 height 400
copy p "[EMAIL_ADDRESS][DOMAIN_NAME]"
click at [741, 66] on div "Arhiveeri vestlus" at bounding box center [722, 68] width 73 height 13
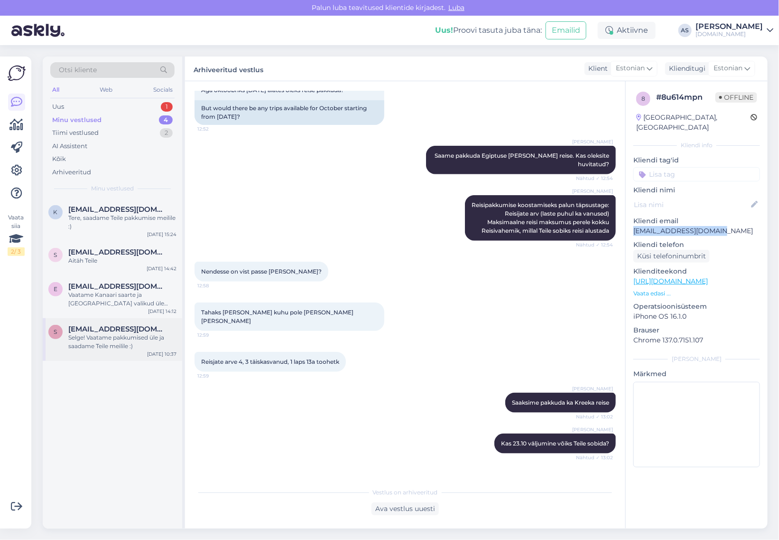
scroll to position [273, 0]
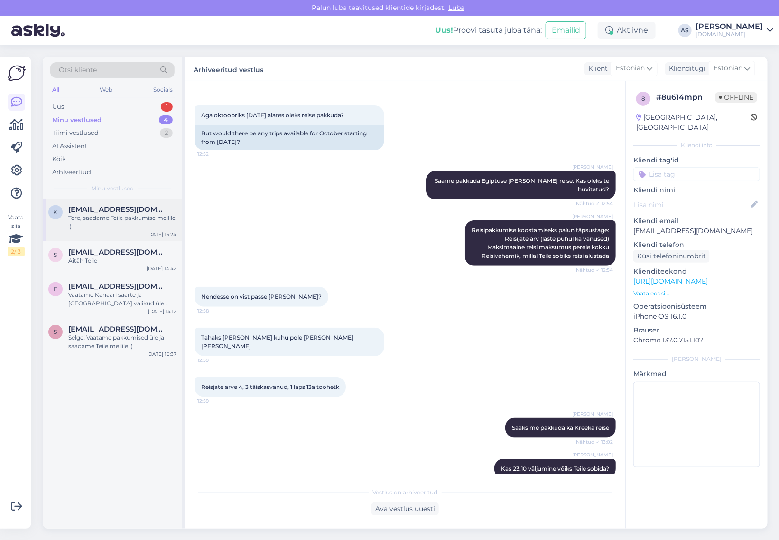
click at [139, 228] on div "Tere, saadame Teile pakkumise meilile :)" at bounding box center [122, 222] width 108 height 17
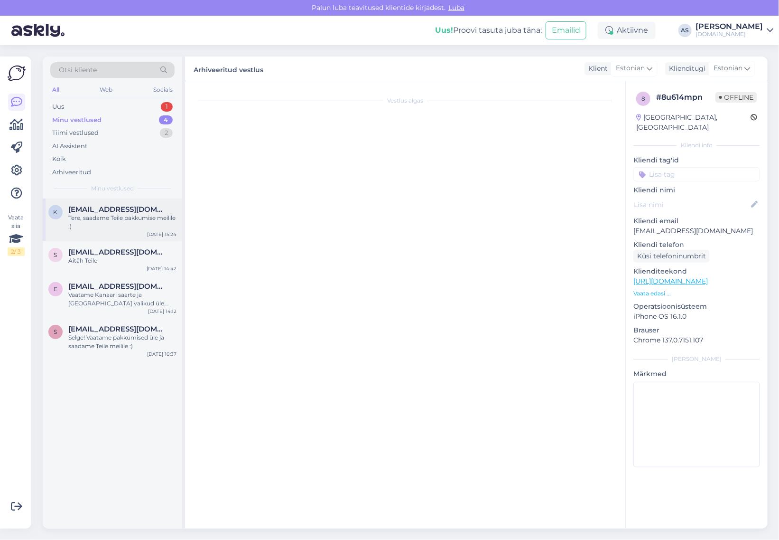
scroll to position [0, 0]
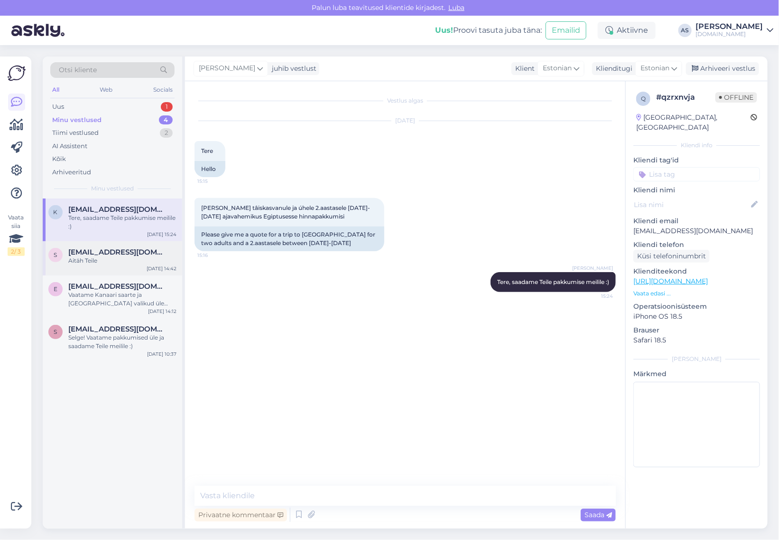
click at [117, 258] on div "Aitäh Teile" at bounding box center [122, 260] width 108 height 9
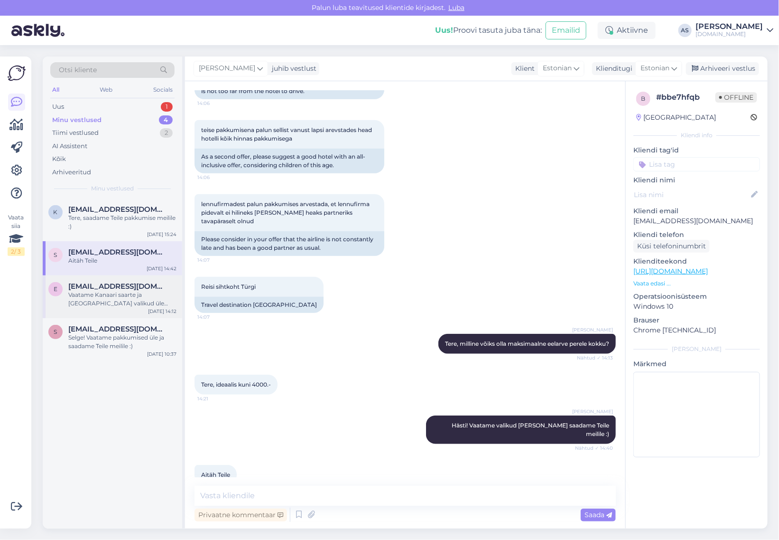
click at [112, 290] on span "[EMAIL_ADDRESS][DOMAIN_NAME]" at bounding box center [117, 286] width 99 height 9
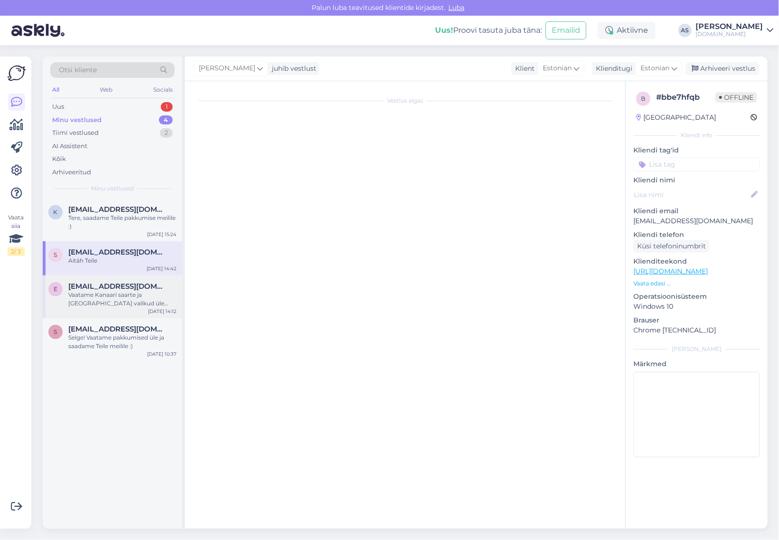
scroll to position [1156, 0]
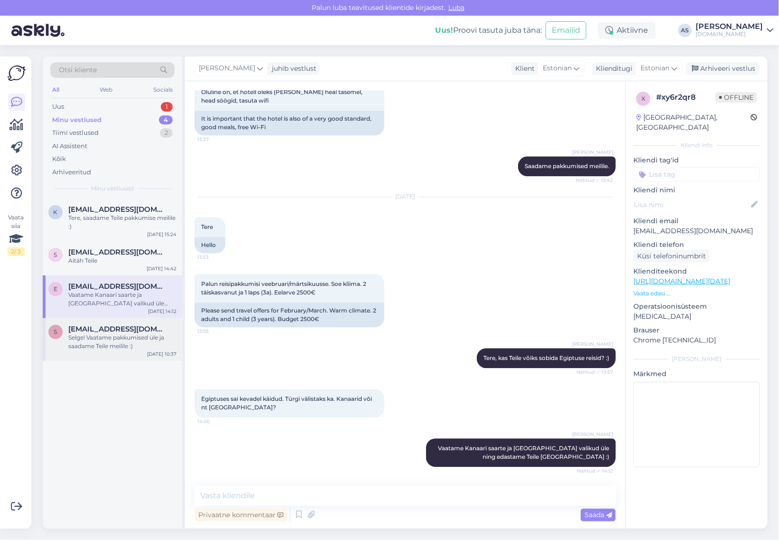
click at [125, 350] on div "s [EMAIL_ADDRESS][DOMAIN_NAME] Selge! Vaatame pakkumised [PERSON_NAME] saadame …" at bounding box center [113, 339] width 140 height 43
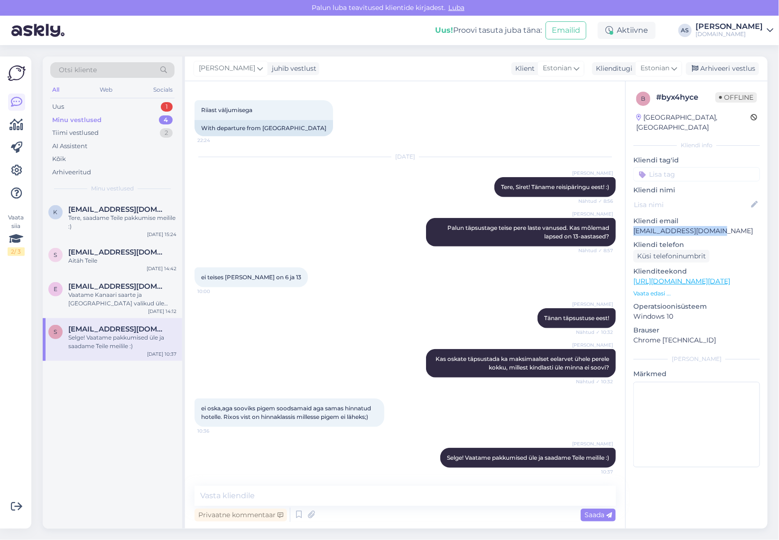
drag, startPoint x: 715, startPoint y: 217, endPoint x: 632, endPoint y: 219, distance: 83.1
click at [632, 219] on div "b # byx4hyce Offline [GEOGRAPHIC_DATA], [GEOGRAPHIC_DATA] Kliendi info Kliendi …" at bounding box center [697, 281] width 142 height 400
copy p "[EMAIL_ADDRESS][DOMAIN_NAME]"
drag, startPoint x: 651, startPoint y: 296, endPoint x: 653, endPoint y: 290, distance: 6.0
click at [651, 301] on p "Operatsioonisüsteem" at bounding box center [697, 306] width 127 height 10
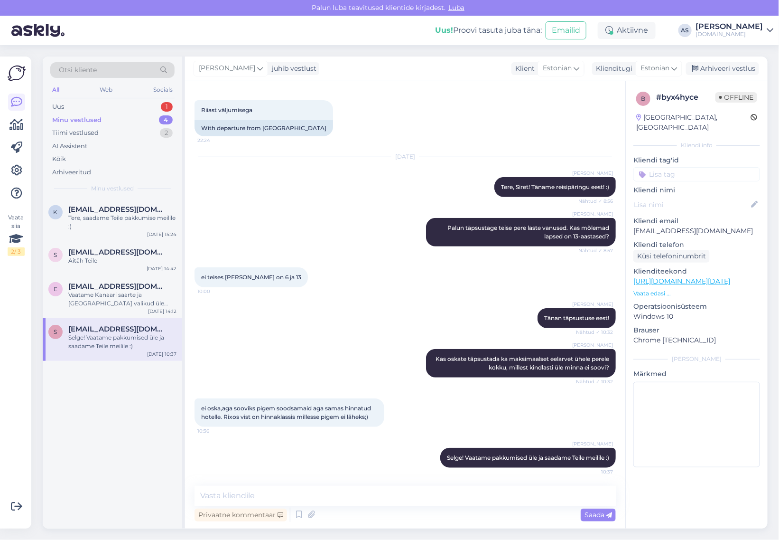
click at [653, 289] on p "Vaata edasi ..." at bounding box center [697, 293] width 127 height 9
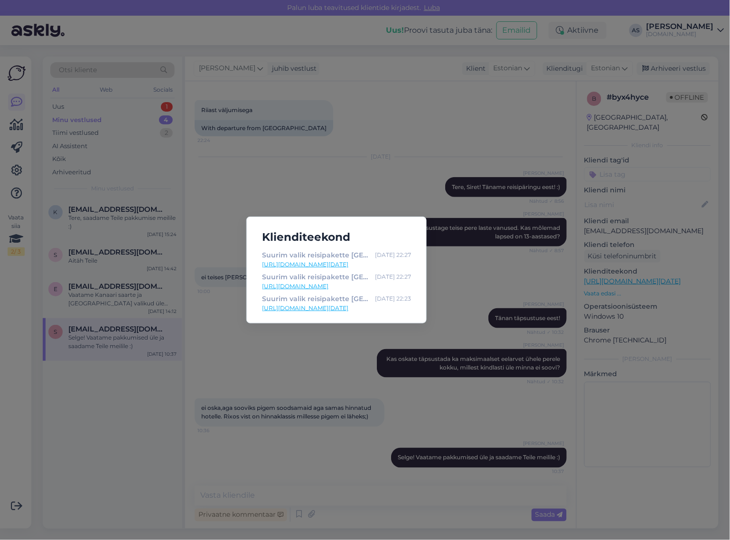
click at [450, 281] on div "Klienditeekond Suurim valik reisipakette [GEOGRAPHIC_DATA] | Tuusik [DATE] 22:2…" at bounding box center [365, 270] width 730 height 540
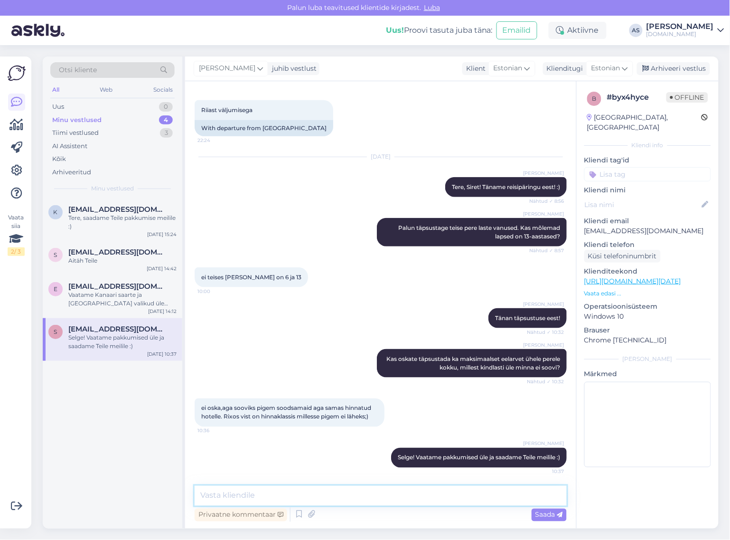
click at [328, 488] on textarea at bounding box center [381, 496] width 372 height 20
click at [325, 497] on textarea at bounding box center [381, 496] width 372 height 20
type textarea "Saatsime Teile pakkumise meilile :)"
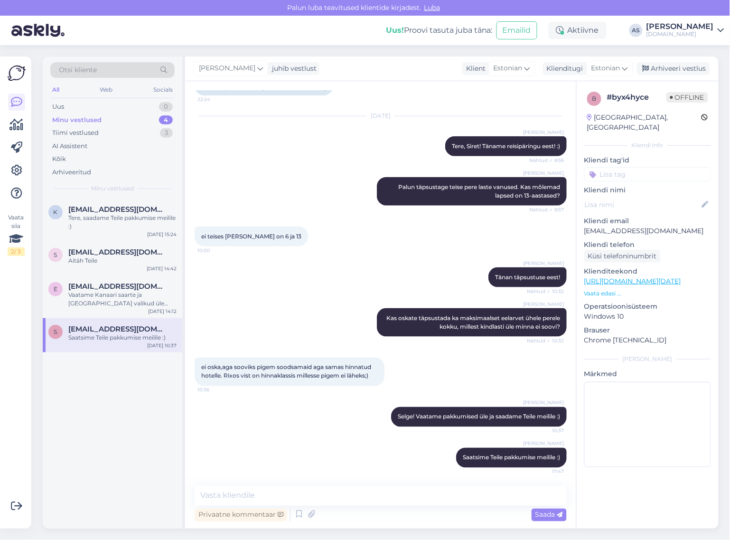
click at [659, 78] on div "[PERSON_NAME] juhib vestlust Klient Estonian Klienditugi Estonian es Chinese Es…" at bounding box center [452, 68] width 534 height 25
click at [663, 70] on div "Arhiveeri vestlus" at bounding box center [673, 68] width 73 height 13
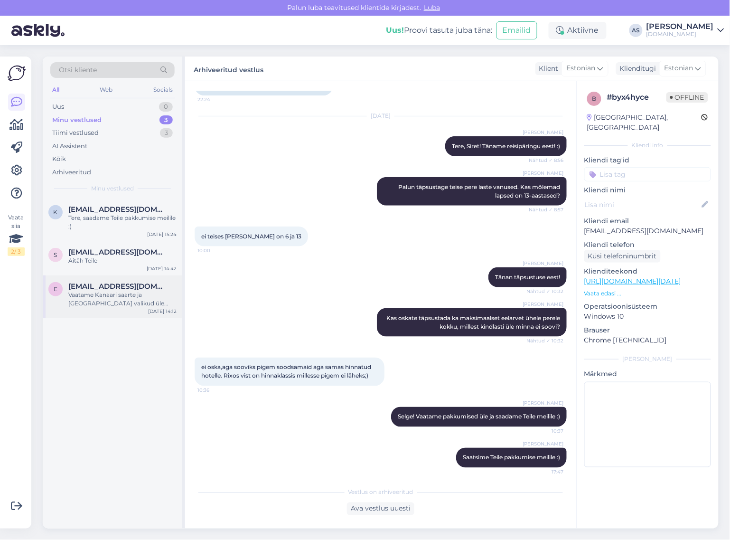
click at [118, 293] on div "Vaatame Kanaari saarte ja [GEOGRAPHIC_DATA] valikud üle ning edastame Teile [GE…" at bounding box center [122, 299] width 108 height 17
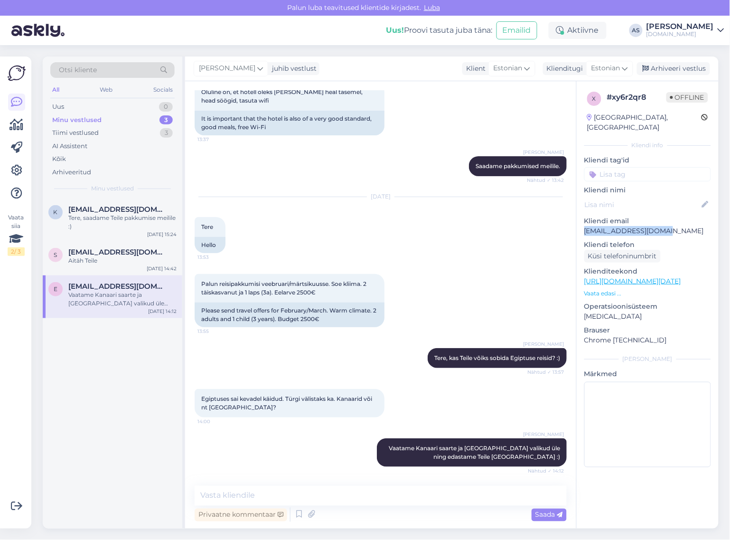
drag, startPoint x: 670, startPoint y: 219, endPoint x: 582, endPoint y: 222, distance: 87.4
click at [582, 222] on div "x # xy6r2qr8 Offline [GEOGRAPHIC_DATA], [GEOGRAPHIC_DATA] Kliendi info Kliendi …" at bounding box center [648, 281] width 142 height 400
copy p "[EMAIL_ADDRESS][DOMAIN_NAME]"
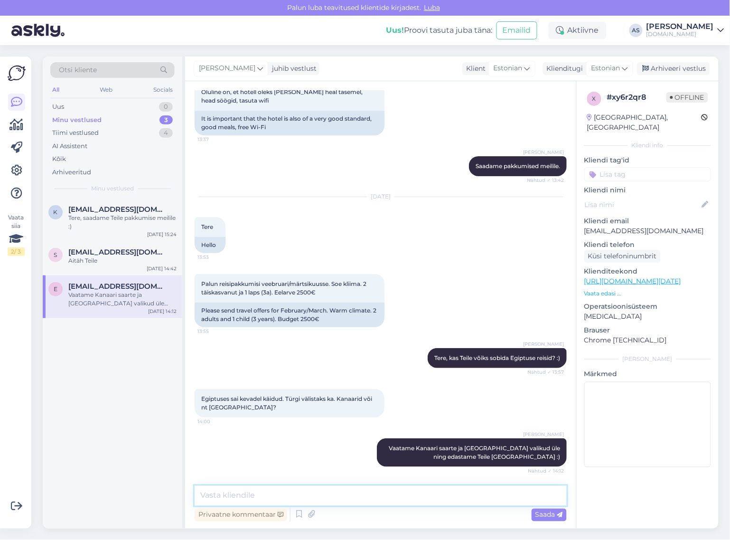
click at [380, 495] on textarea at bounding box center [381, 496] width 372 height 20
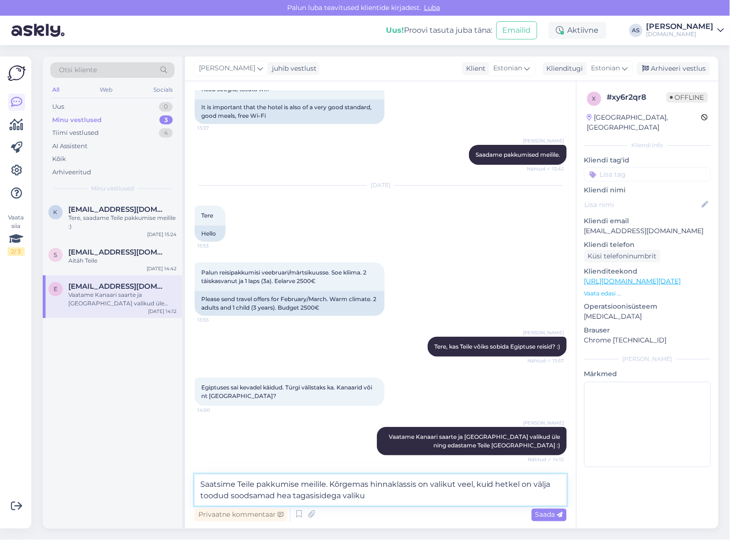
type textarea "Saatsime Teile pakkumise meilile. Kõrgemas hinnaklassis on valikut veel, kuid h…"
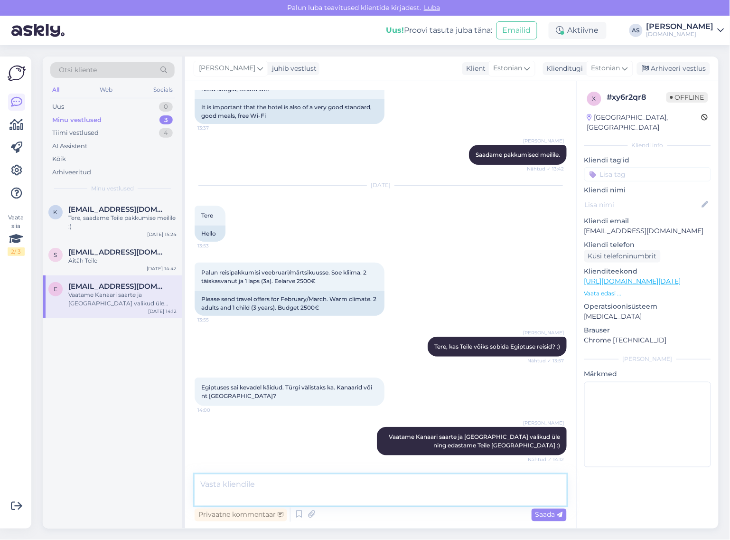
scroll to position [1214, 0]
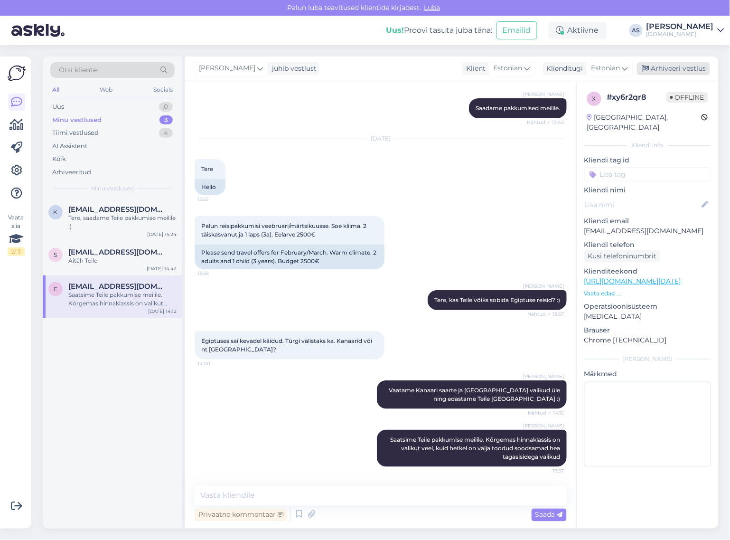
click at [699, 66] on div "Arhiveeri vestlus" at bounding box center [673, 68] width 73 height 13
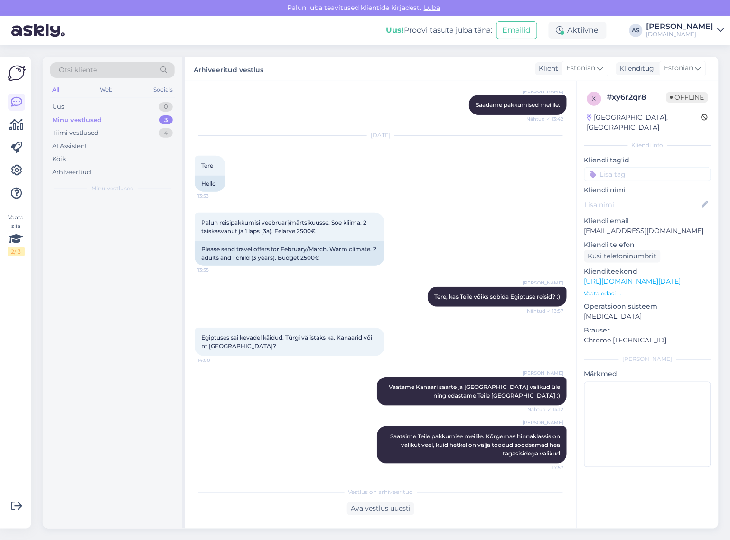
scroll to position [1218, 0]
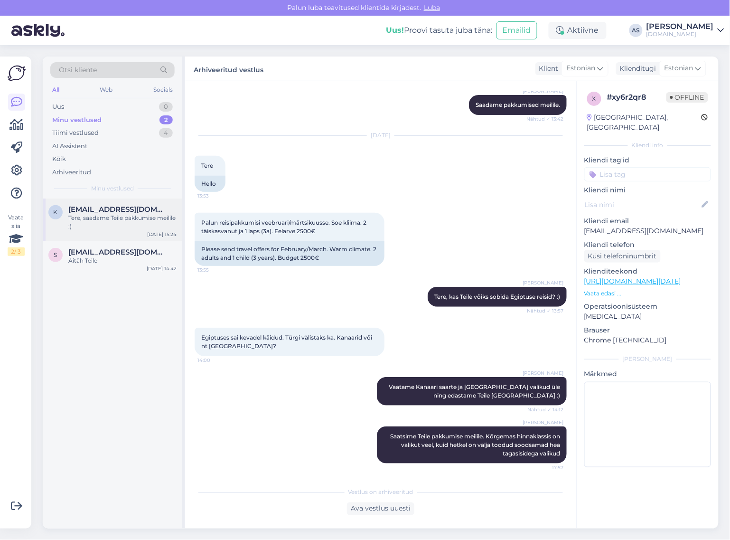
click at [127, 229] on div "Tere, saadame Teile pakkumise meilile :)" at bounding box center [122, 222] width 108 height 17
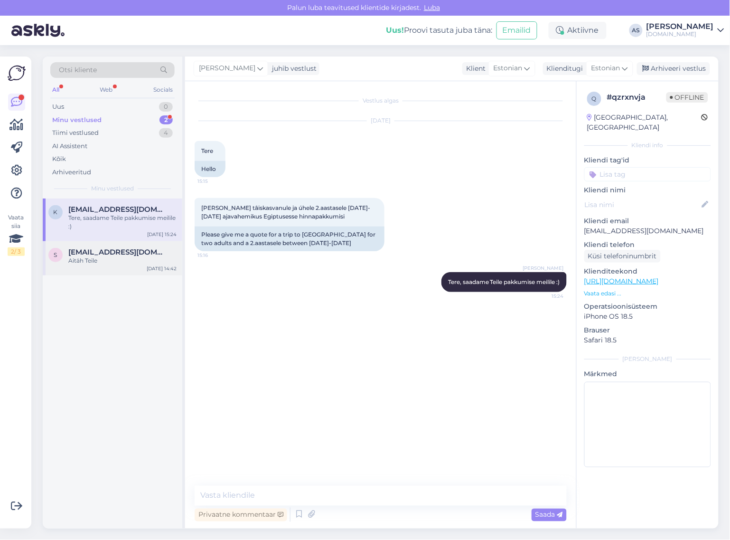
click at [107, 253] on span "[EMAIL_ADDRESS][DOMAIN_NAME]" at bounding box center [117, 252] width 99 height 9
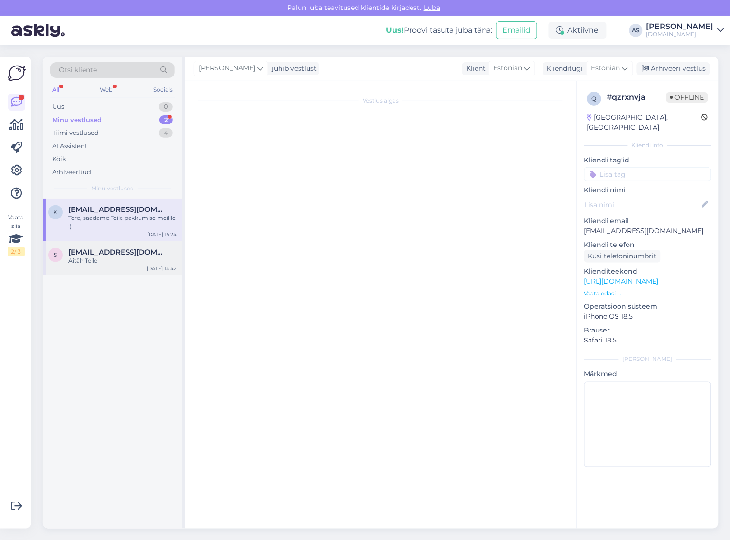
scroll to position [212, 0]
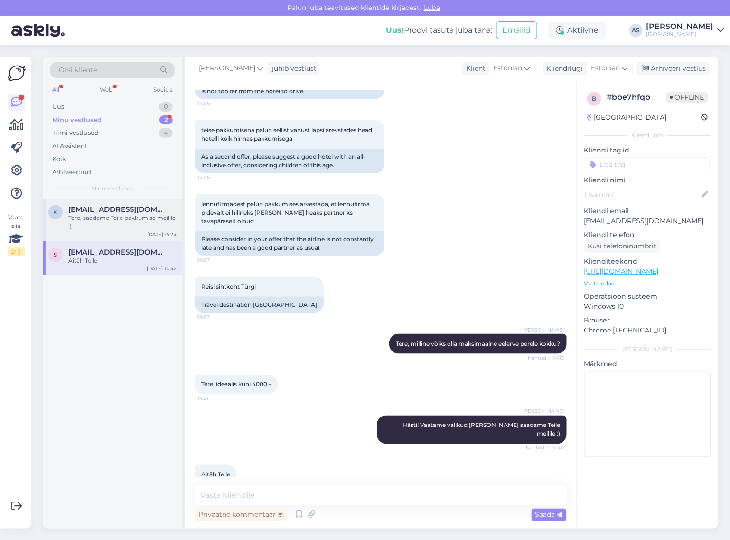
click at [108, 231] on div "Tere, saadame Teile pakkumise meilile :)" at bounding box center [122, 222] width 108 height 17
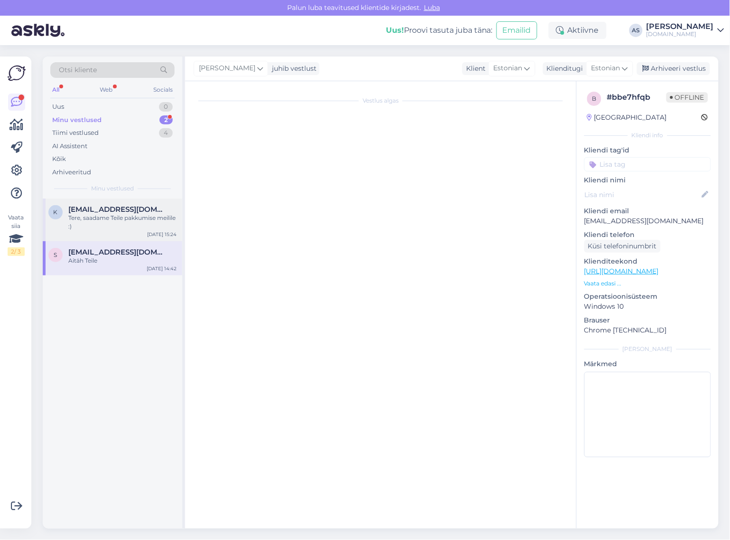
scroll to position [0, 0]
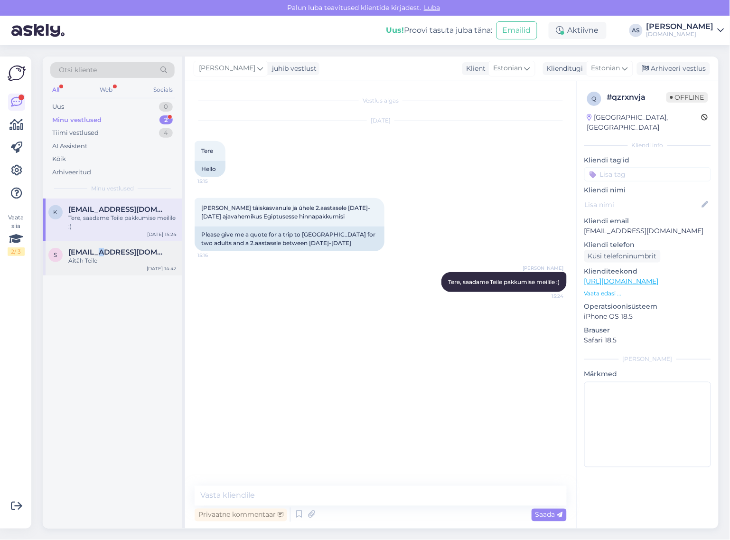
click at [103, 255] on span "[EMAIL_ADDRESS][DOMAIN_NAME]" at bounding box center [117, 252] width 99 height 9
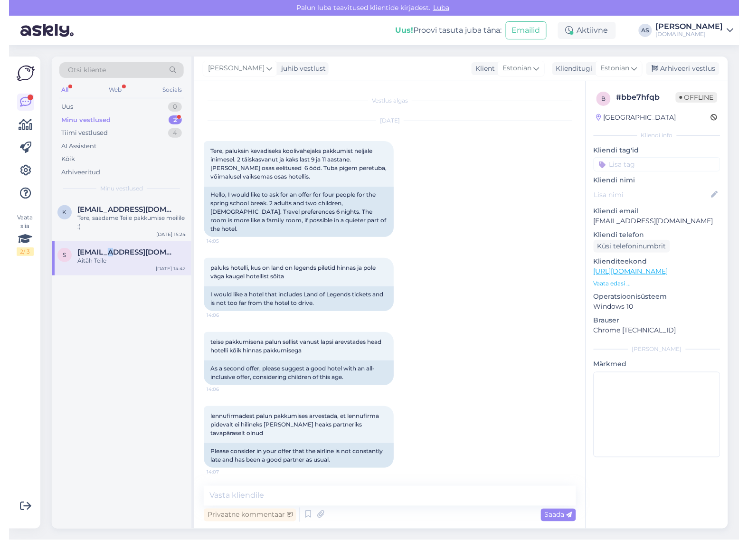
scroll to position [212, 0]
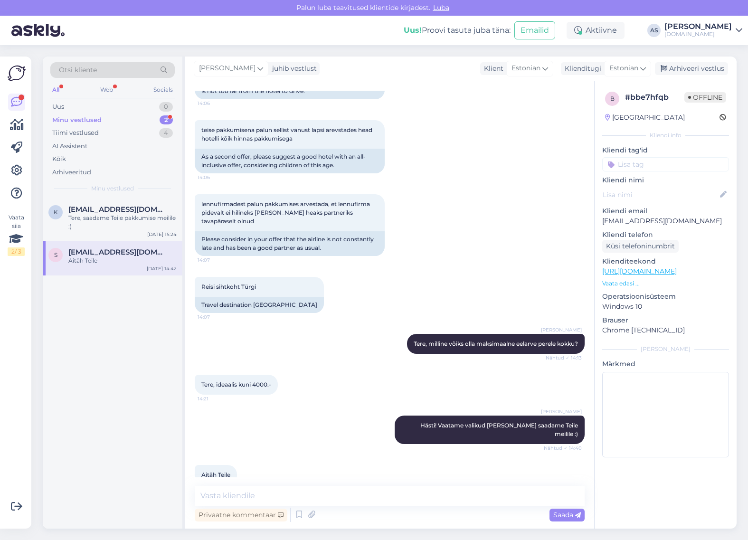
click at [676, 221] on p "[EMAIL_ADDRESS][DOMAIN_NAME]" at bounding box center [665, 221] width 127 height 10
click at [132, 228] on div "Tere, saadame Teile pakkumise meilile :)" at bounding box center [122, 222] width 108 height 17
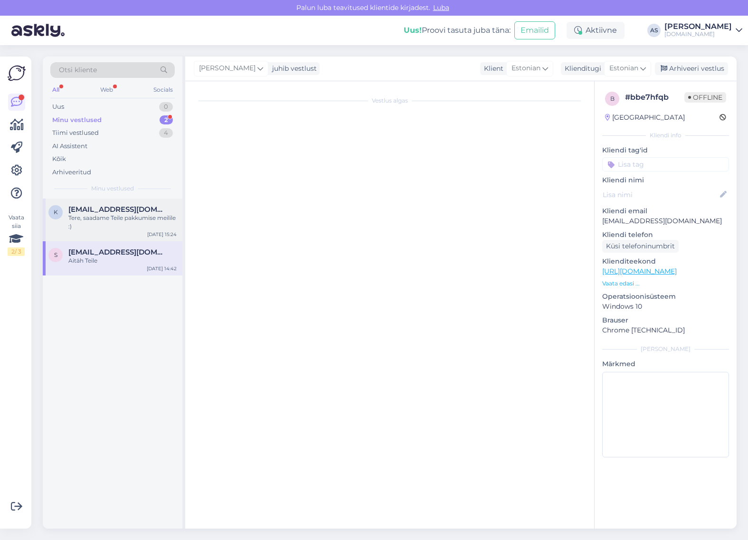
scroll to position [0, 0]
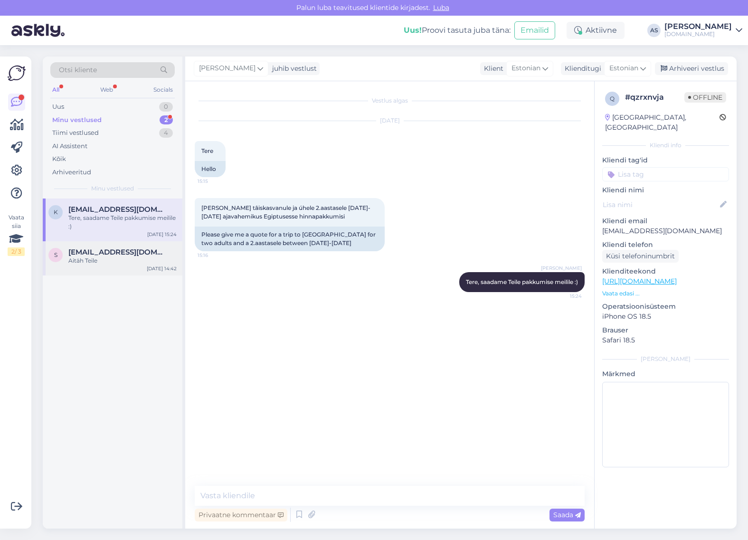
click at [128, 245] on div "s [EMAIL_ADDRESS][DOMAIN_NAME] Aitäh Teile [DATE] 14:42" at bounding box center [113, 258] width 140 height 34
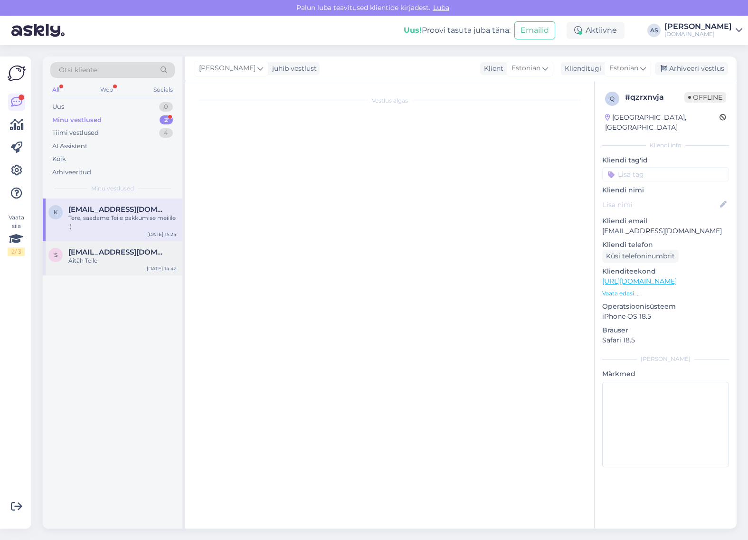
scroll to position [212, 0]
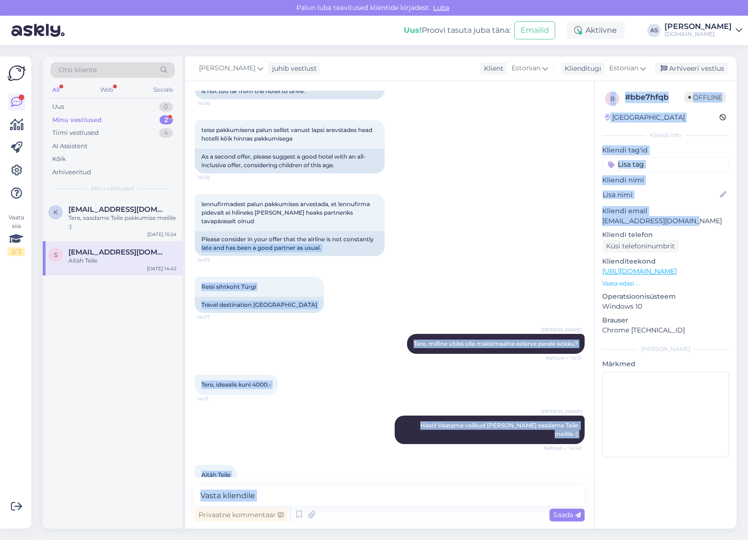
drag, startPoint x: 703, startPoint y: 224, endPoint x: 588, endPoint y: 225, distance: 115.4
click at [588, 225] on div "Vestlus algas [DATE] Tere, paluksin kevadiseks koolivahejaks pakkumist neljale …" at bounding box center [460, 304] width 551 height 447
click at [597, 224] on div "b # bbe7hfqb Offline [GEOGRAPHIC_DATA] Kliendi info Kliendi tag'id Kliendi nimi…" at bounding box center [665, 276] width 142 height 390
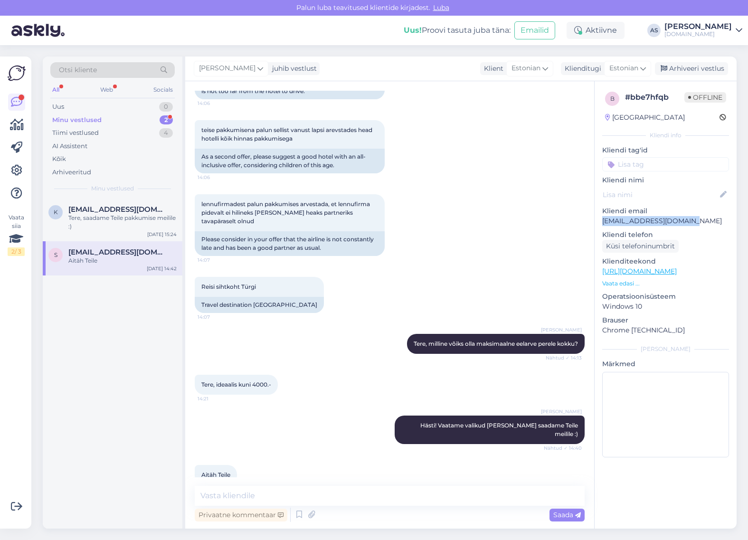
drag, startPoint x: 603, startPoint y: 222, endPoint x: 722, endPoint y: 222, distance: 118.7
click at [722, 222] on p "[EMAIL_ADDRESS][DOMAIN_NAME]" at bounding box center [665, 221] width 127 height 10
copy p "[EMAIL_ADDRESS][DOMAIN_NAME]"
click at [295, 493] on textarea at bounding box center [390, 496] width 390 height 20
type textarea "Saatsime Teile pakkumise meilile :)"
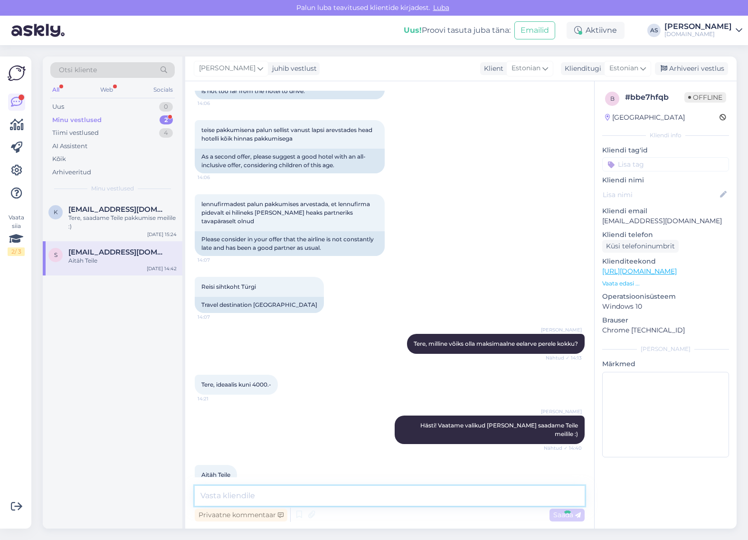
scroll to position [253, 0]
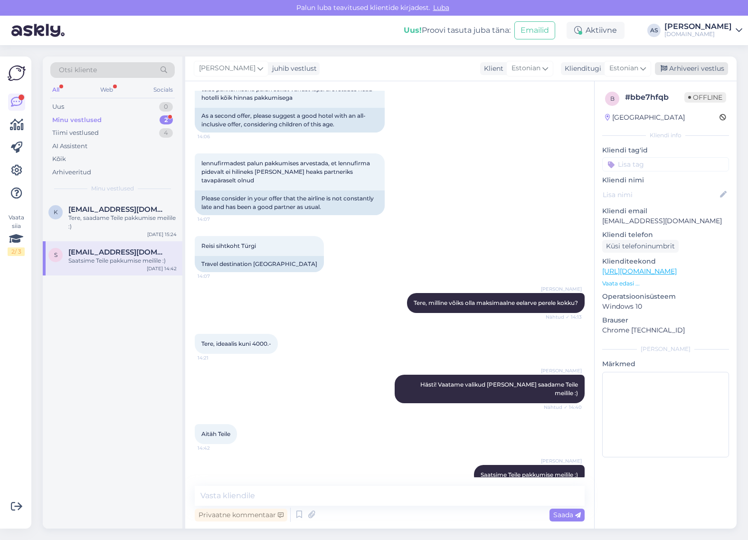
click at [693, 70] on div "Arhiveeri vestlus" at bounding box center [691, 68] width 73 height 13
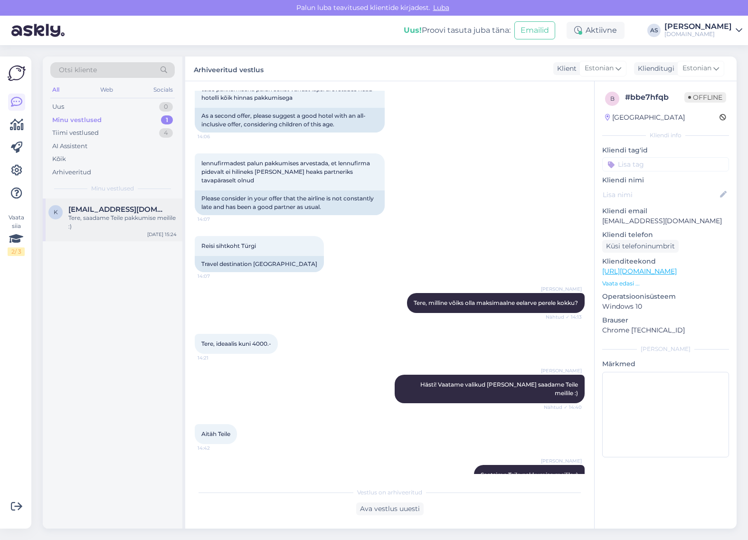
click at [113, 216] on div "Tere, saadame Teile pakkumise meilile :)" at bounding box center [122, 222] width 108 height 17
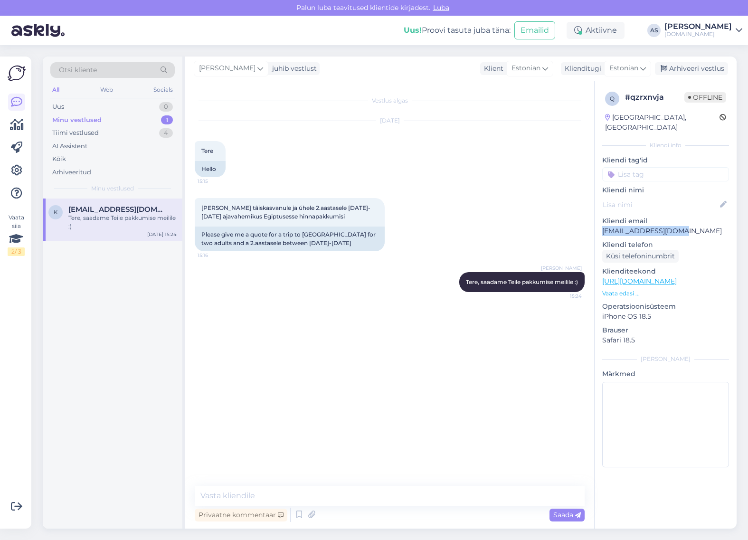
drag, startPoint x: 686, startPoint y: 221, endPoint x: 593, endPoint y: 225, distance: 92.7
click at [594, 225] on div "q # qzrxnvja Offline [GEOGRAPHIC_DATA], [GEOGRAPHIC_DATA] Kliendi info Kliendi …" at bounding box center [665, 304] width 142 height 447
copy p "[EMAIL_ADDRESS][DOMAIN_NAME]"
click at [624, 289] on p "Vaata edasi ..." at bounding box center [665, 293] width 127 height 9
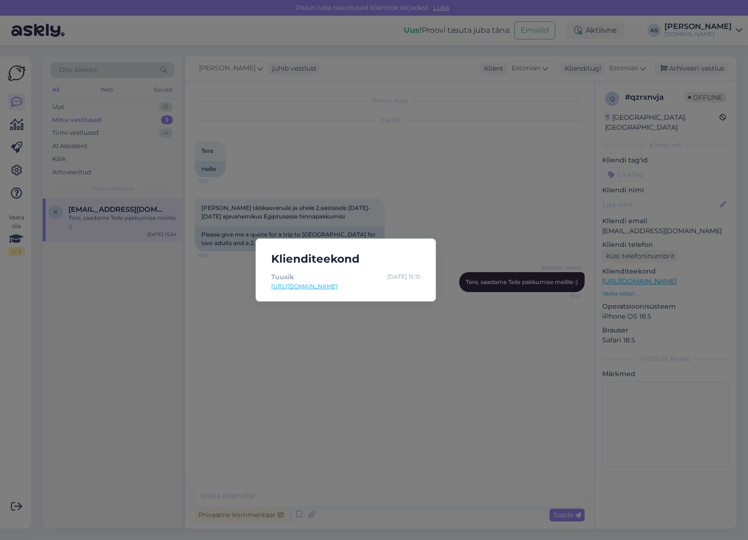
click at [519, 330] on div "Klienditeekond [PERSON_NAME] [DATE] 15:15 [URL][DOMAIN_NAME]" at bounding box center [374, 270] width 748 height 540
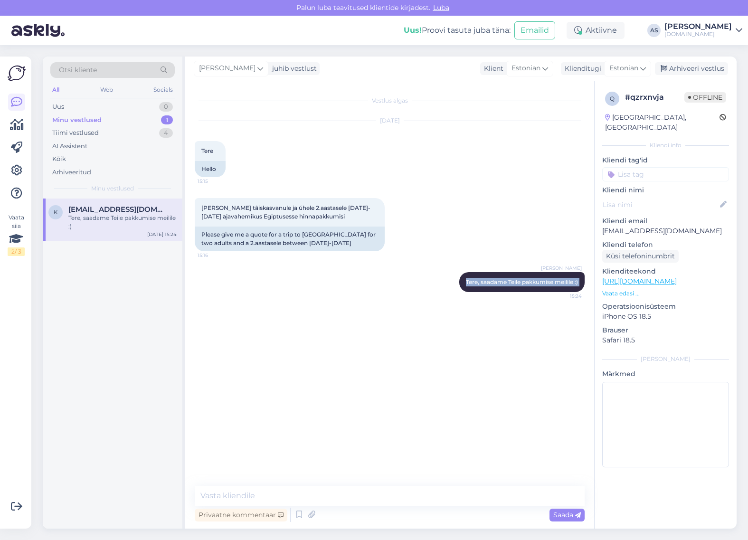
click at [311, 482] on div "Vestlus algas [DATE] Tere 15:15 Hello [PERSON_NAME] tâiskasvanule ja úhele 2.aa…" at bounding box center [389, 304] width 409 height 447
click at [312, 489] on textarea at bounding box center [390, 496] width 390 height 20
type textarea "Saatsime Teile pakkumise meilile:)"
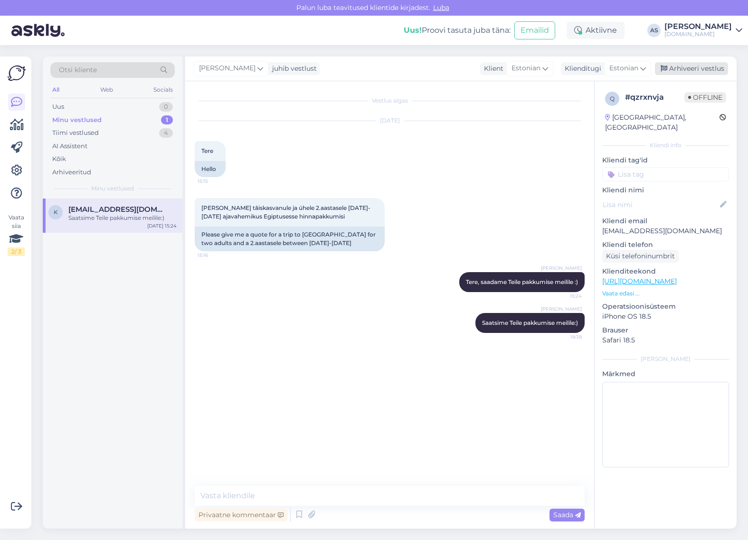
click at [701, 67] on div "Arhiveeri vestlus" at bounding box center [691, 68] width 73 height 13
